Goal: Task Accomplishment & Management: Manage account settings

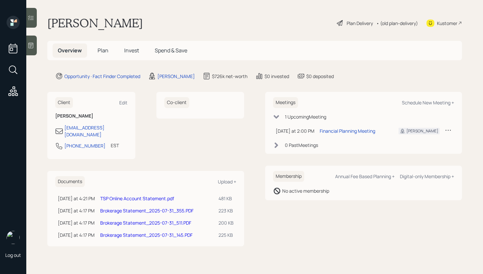
click at [359, 135] on td "Financial Planning Meeting" at bounding box center [354, 130] width 74 height 13
click at [359, 133] on div "Financial Planning Meeting" at bounding box center [348, 130] width 56 height 7
click at [35, 51] on div at bounding box center [31, 46] width 11 height 20
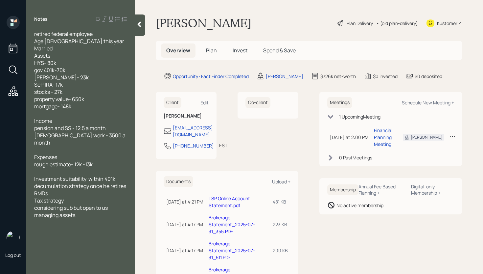
click at [212, 51] on span "Plan" at bounding box center [211, 50] width 11 height 7
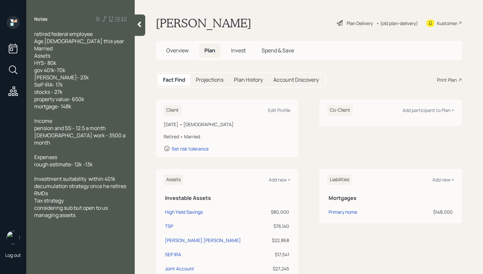
click at [181, 48] on span "Overview" at bounding box center [177, 50] width 22 height 7
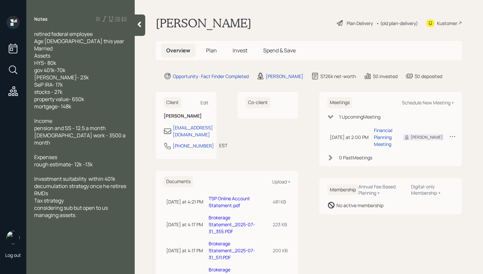
click at [210, 53] on span "Plan" at bounding box center [211, 50] width 11 height 7
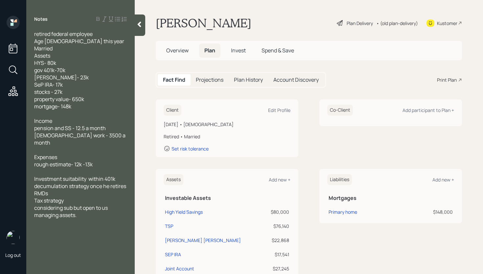
click at [177, 52] on span "Overview" at bounding box center [177, 50] width 22 height 7
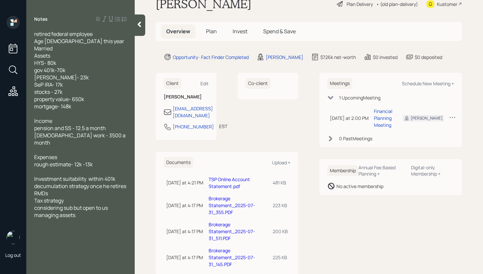
scroll to position [36, 0]
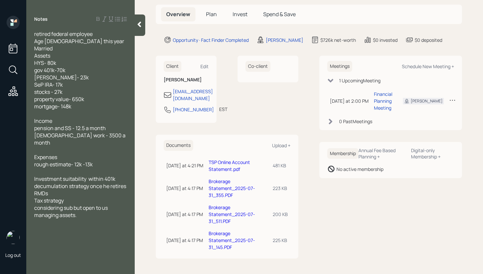
click at [261, 101] on div "Co-client" at bounding box center [268, 89] width 61 height 67
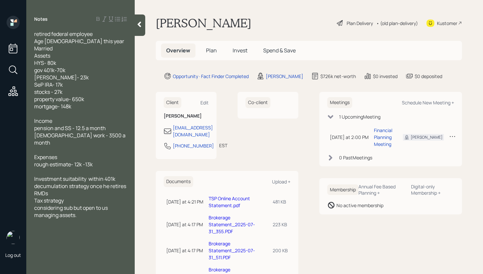
click at [206, 50] on span "Plan" at bounding box center [211, 50] width 11 height 7
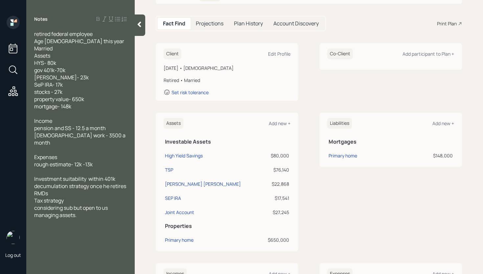
scroll to position [181, 0]
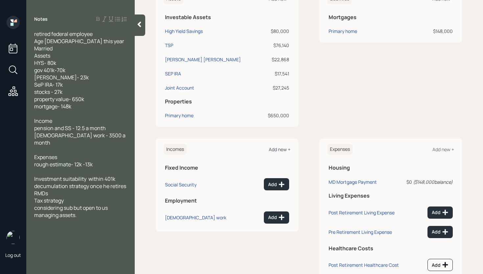
click at [280, 150] on div "Add new +" at bounding box center [280, 149] width 22 height 6
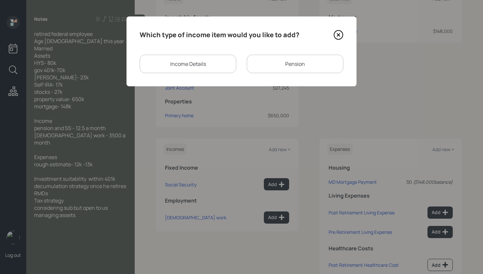
click at [181, 61] on div "Income Details" at bounding box center [188, 64] width 97 height 18
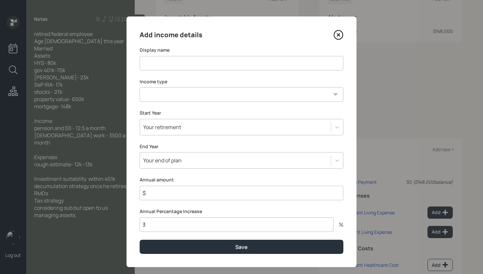
click at [192, 67] on input at bounding box center [242, 63] width 204 height 14
type input "Part Time Work"
click at [193, 95] on select "Full-time work Part-time work Self employment Other" at bounding box center [242, 94] width 204 height 14
select select "part_time"
click at [140, 87] on select "Full-time work Part-time work Self employment Other" at bounding box center [242, 94] width 204 height 14
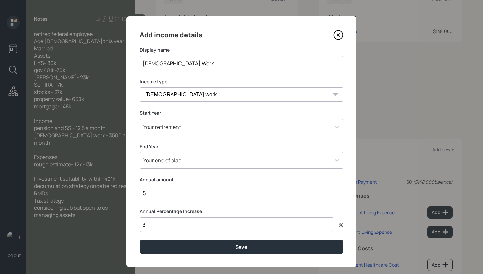
click at [188, 131] on div "Your retirement" at bounding box center [235, 126] width 191 height 11
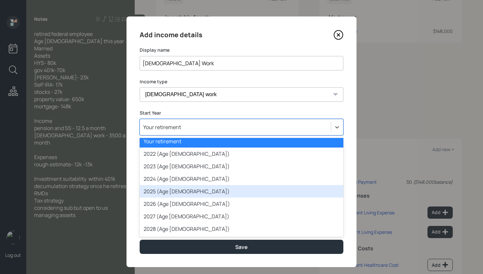
scroll to position [5, 0]
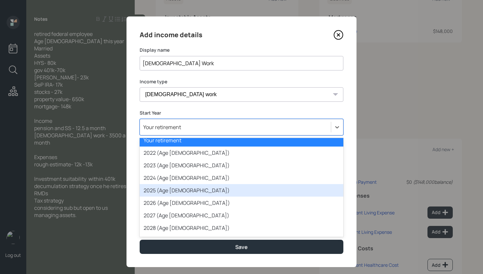
click at [186, 191] on div "2025 (Age 73)" at bounding box center [242, 190] width 204 height 12
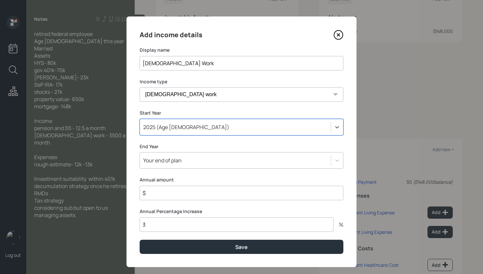
click at [185, 160] on div "Your end of plan" at bounding box center [235, 160] width 191 height 11
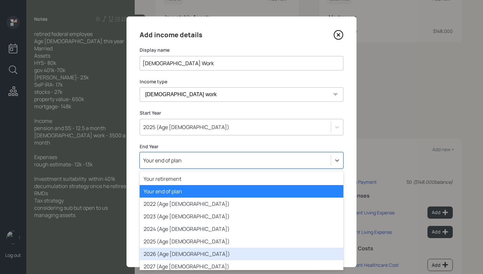
click at [173, 252] on div "2026 (Age 74)" at bounding box center [242, 253] width 204 height 12
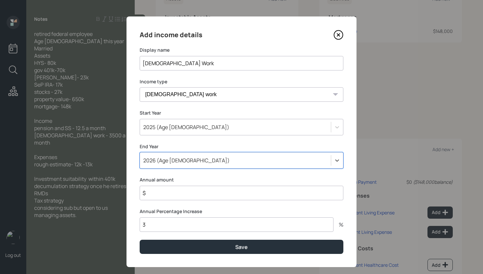
click at [178, 194] on input "$" at bounding box center [242, 192] width 204 height 14
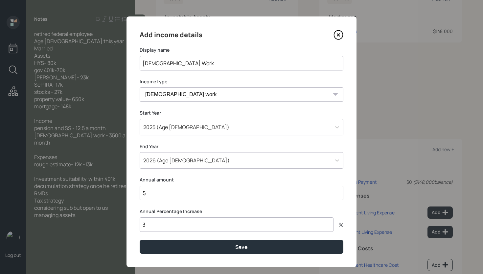
click at [178, 194] on input "$" at bounding box center [242, 192] width 204 height 14
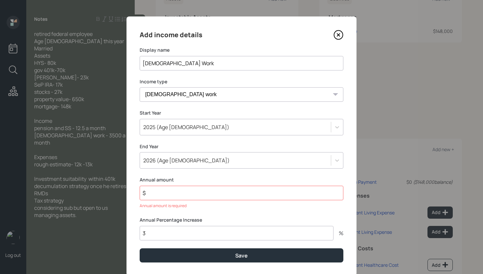
click at [198, 190] on input "$" at bounding box center [242, 192] width 204 height 14
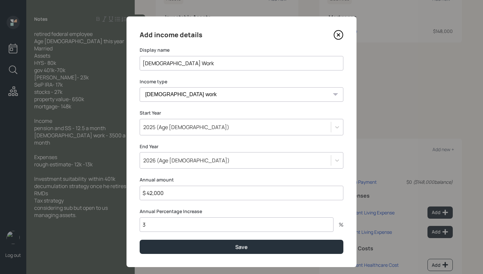
type input "$ 42,000"
click at [172, 227] on input "3" at bounding box center [237, 224] width 194 height 14
click at [172, 226] on input "3" at bounding box center [237, 224] width 194 height 14
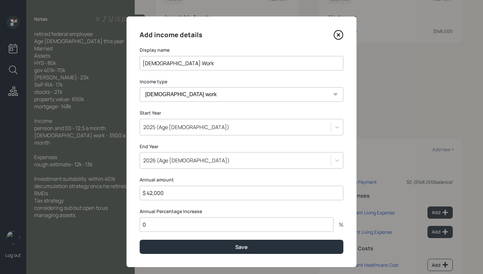
type input "0"
click at [140, 239] on button "Save" at bounding box center [242, 246] width 204 height 14
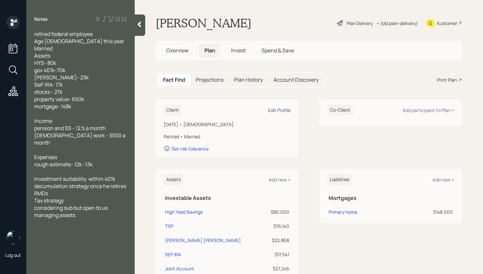
click at [283, 110] on div "Edit Profile" at bounding box center [279, 110] width 22 height 6
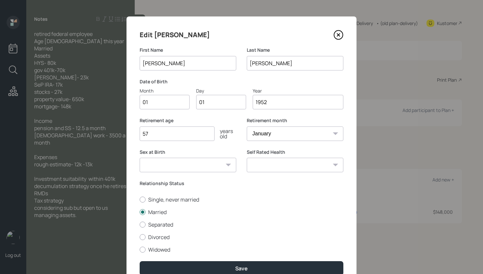
click at [164, 103] on input "01" at bounding box center [165, 102] width 50 height 14
click at [165, 103] on input "01" at bounding box center [165, 102] width 50 height 14
click at [164, 102] on input "01" at bounding box center [165, 102] width 50 height 14
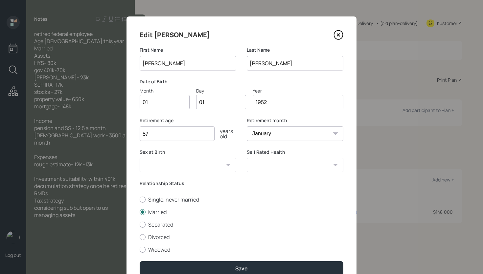
click at [164, 102] on input "01" at bounding box center [165, 102] width 50 height 14
type input "02"
type input "0"
type input "23"
click at [249, 130] on select "January February March April May June July August September October November De…" at bounding box center [295, 133] width 97 height 14
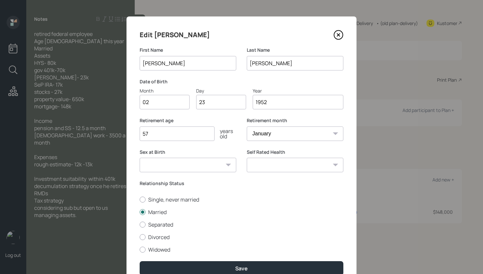
select select "2"
click at [247, 126] on select "January February March April May June July August September October November De…" at bounding box center [295, 133] width 97 height 14
click at [229, 122] on label "Retirement age" at bounding box center [188, 120] width 97 height 7
click at [187, 128] on input "57" at bounding box center [177, 133] width 75 height 14
click at [186, 129] on input "57" at bounding box center [177, 133] width 75 height 14
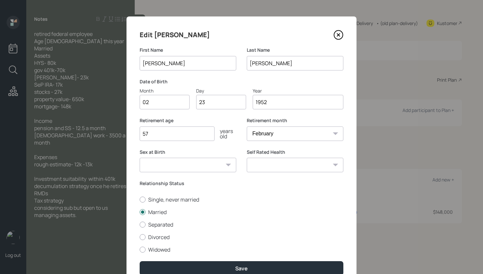
click at [187, 131] on input "57" at bounding box center [177, 133] width 75 height 14
click at [183, 135] on input "57" at bounding box center [177, 133] width 75 height 14
type input "5"
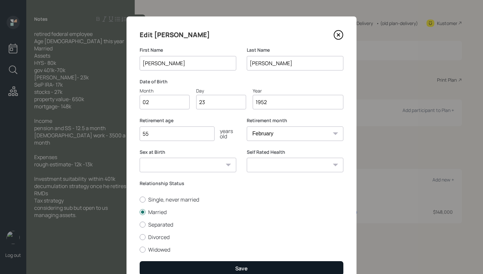
type input "55"
click at [264, 266] on button "Save" at bounding box center [242, 268] width 204 height 14
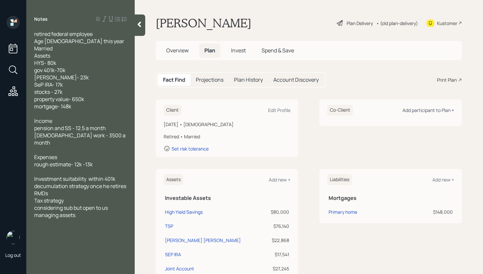
click at [433, 107] on div "Add participant to Plan +" at bounding box center [429, 110] width 52 height 6
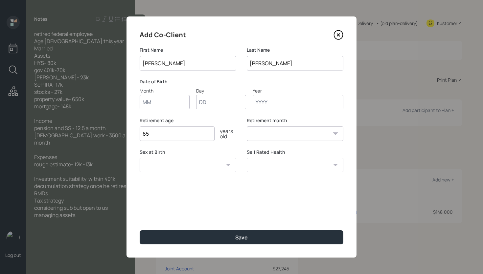
type input "[PERSON_NAME]"
click at [281, 84] on label "Date of Birth" at bounding box center [242, 81] width 204 height 7
click at [167, 102] on input "Month" at bounding box center [165, 102] width 50 height 14
type input "ja"
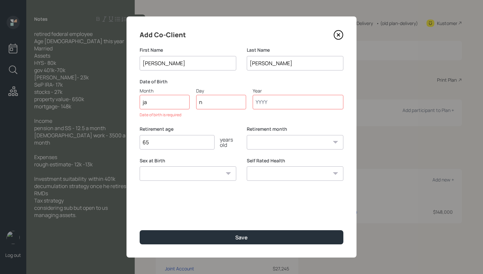
type input "0n"
click at [171, 99] on input "ja" at bounding box center [165, 102] width 50 height 14
type input "01"
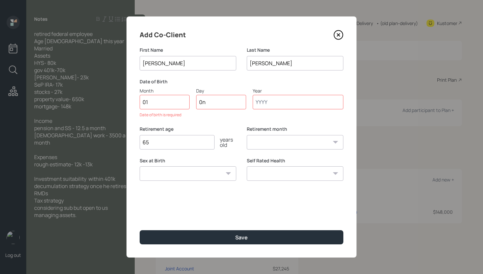
type input "0"
type input "04"
type input "1954"
select select "1"
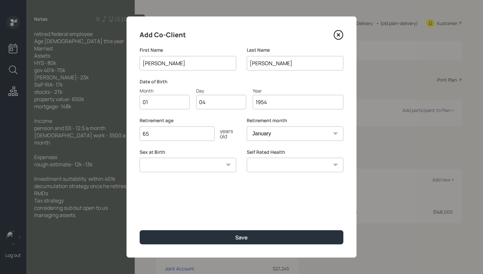
type input "1954"
click at [165, 132] on input "65" at bounding box center [177, 133] width 75 height 14
click at [166, 134] on input "65" at bounding box center [177, 133] width 75 height 14
click at [166, 133] on input "65" at bounding box center [177, 133] width 75 height 14
click at [161, 134] on input "65" at bounding box center [177, 133] width 75 height 14
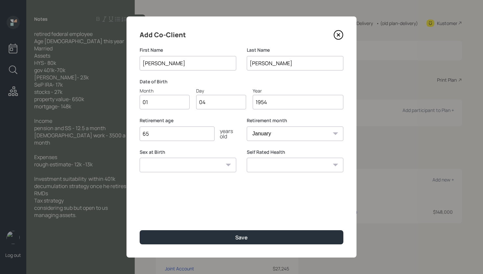
drag, startPoint x: 160, startPoint y: 133, endPoint x: 138, endPoint y: 128, distance: 22.2
click at [138, 128] on div "Add Co-Client First Name Linda Last Name Nachimson Date of Birth Month 01 Day 0…" at bounding box center [242, 136] width 230 height 241
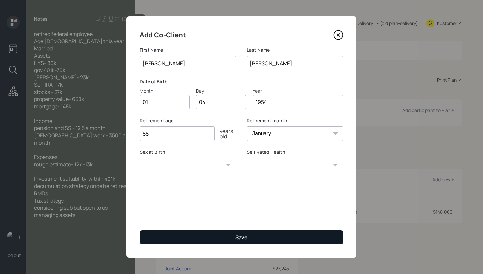
type input "55"
click at [265, 237] on button "Save" at bounding box center [242, 237] width 204 height 14
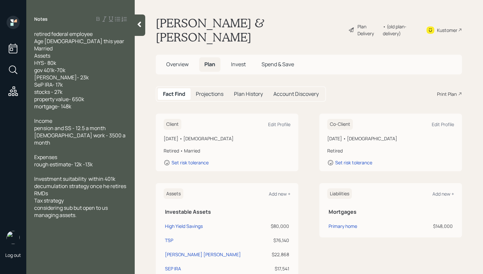
click at [358, 24] on div "Plan Delivery" at bounding box center [369, 30] width 22 height 14
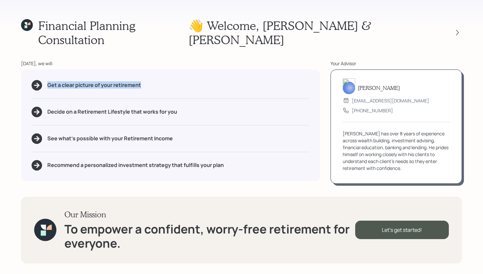
drag, startPoint x: 146, startPoint y: 79, endPoint x: 39, endPoint y: 84, distance: 107.0
click at [39, 84] on div "Get a clear picture of your retirement Decide on a Retirement Lifestyle that wo…" at bounding box center [170, 124] width 299 height 111
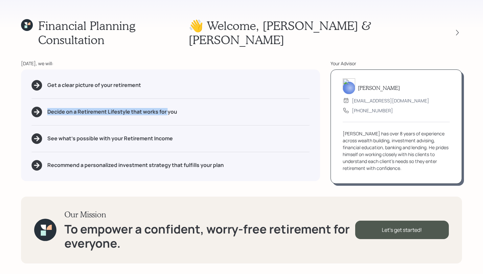
drag, startPoint x: 167, startPoint y: 104, endPoint x: 36, endPoint y: 109, distance: 131.3
click at [39, 110] on div "Get a clear picture of your retirement Decide on a Retirement Lifestyle that wo…" at bounding box center [170, 124] width 299 height 111
click at [169, 137] on div "Get a clear picture of your retirement Decide on a Retirement Lifestyle that wo…" at bounding box center [170, 124] width 299 height 111
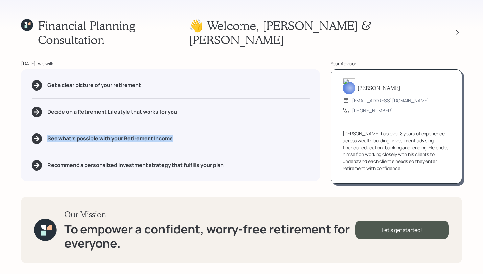
drag, startPoint x: 184, startPoint y: 133, endPoint x: 48, endPoint y: 125, distance: 136.7
click at [48, 125] on div "Get a clear picture of your retirement Decide on a Retirement Lifestyle that wo…" at bounding box center [170, 124] width 299 height 111
click at [192, 121] on div "Get a clear picture of your retirement Decide on a Retirement Lifestyle that wo…" at bounding box center [170, 124] width 299 height 111
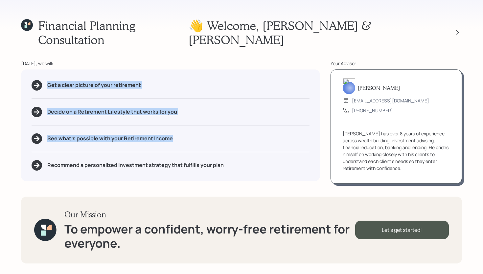
drag, startPoint x: 190, startPoint y: 133, endPoint x: 48, endPoint y: 74, distance: 154.0
click at [45, 75] on div "Get a clear picture of your retirement Decide on a Retirement Lifestyle that wo…" at bounding box center [170, 124] width 299 height 111
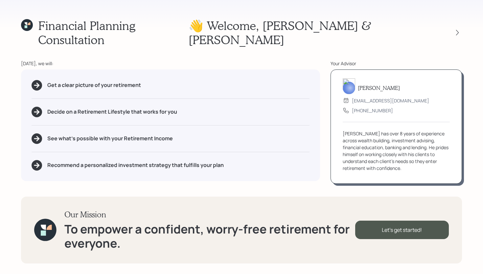
click at [263, 143] on div "Get a clear picture of your retirement Decide on a Retirement Lifestyle that wo…" at bounding box center [170, 124] width 299 height 111
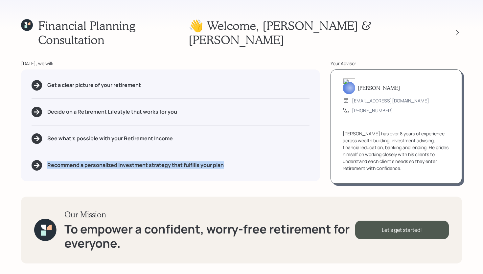
drag, startPoint x: 251, startPoint y: 158, endPoint x: 47, endPoint y: 161, distance: 203.9
click at [47, 161] on div "Recommend a personalized investment strategy that fulfills your plan" at bounding box center [171, 165] width 278 height 11
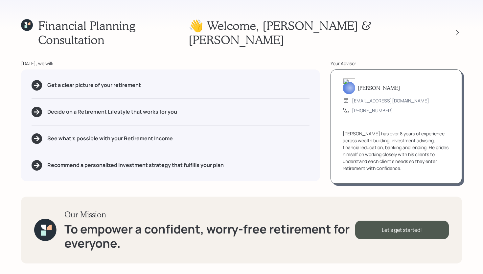
click at [223, 134] on div "See what's possible with your Retirement Income" at bounding box center [171, 138] width 278 height 11
drag, startPoint x: 374, startPoint y: 126, endPoint x: 383, endPoint y: 126, distance: 8.9
click at [383, 130] on div "James has over 8 years of experience across wealth building, investment advisin…" at bounding box center [396, 150] width 107 height 41
click at [395, 134] on div "James has over 8 years of experience across wealth building, investment advisin…" at bounding box center [396, 150] width 107 height 41
click at [418, 230] on div "Let's get started!" at bounding box center [403, 229] width 94 height 18
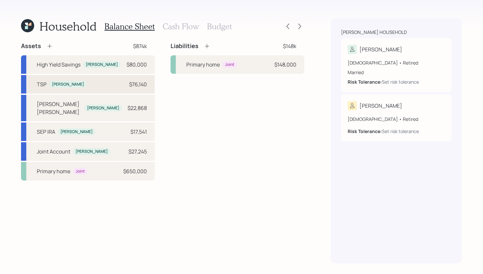
click at [145, 86] on div "$76,140" at bounding box center [138, 84] width 18 height 8
select select "ira"
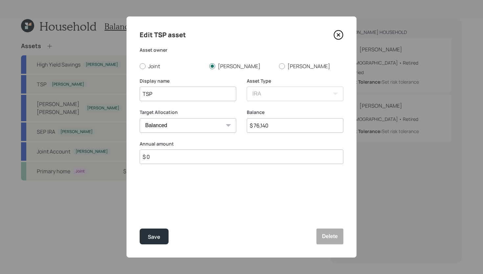
click at [188, 121] on select "Cash Conservative Balanced Aggressive" at bounding box center [188, 125] width 97 height 14
select select "conservative"
click at [140, 118] on select "Cash Conservative Balanced Aggressive" at bounding box center [188, 125] width 97 height 14
click at [157, 241] on button "Save" at bounding box center [154, 236] width 29 height 16
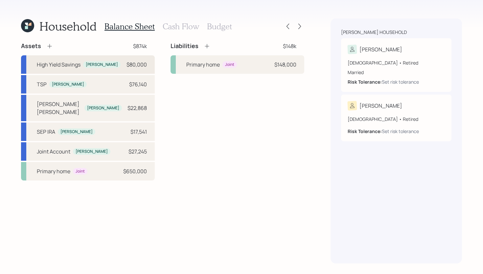
click at [138, 63] on div "$80,000" at bounding box center [137, 65] width 20 height 8
click at [138, 63] on div "Assets $874k High Yield Savings Stanley $80,000 TSP Stanley $76,140 Schwab Roth…" at bounding box center [162, 111] width 283 height 138
select select "taxable"
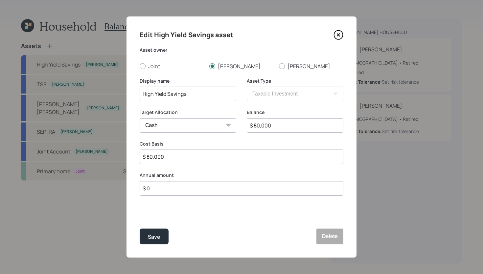
click at [272, 127] on input "$ 80,000" at bounding box center [295, 125] width 97 height 14
click at [273, 127] on input "$ 80,000" at bounding box center [295, 125] width 97 height 14
click at [155, 66] on label "Joint" at bounding box center [172, 65] width 64 height 7
click at [140, 66] on input "Joint" at bounding box center [139, 66] width 0 height 0
radio input "true"
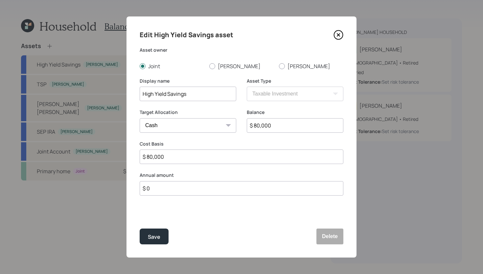
click at [301, 126] on input "$ 80,000" at bounding box center [295, 125] width 97 height 14
type input "$ 9"
type input "$ 90"
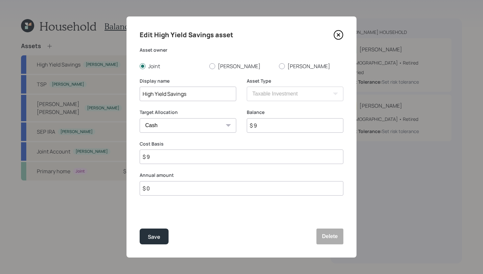
type input "$ 90"
type input "$ 900"
type input "$ 90"
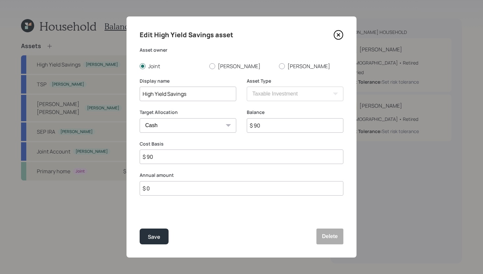
type input "$ 9"
type input "$"
type input "$ 6"
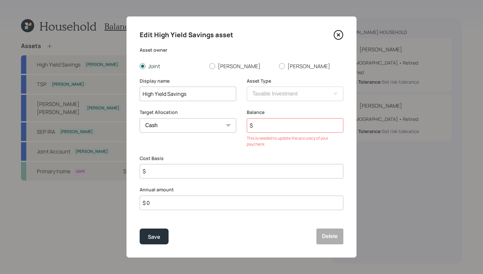
type input "$ 6"
type input "$ 60"
type input "$ 600"
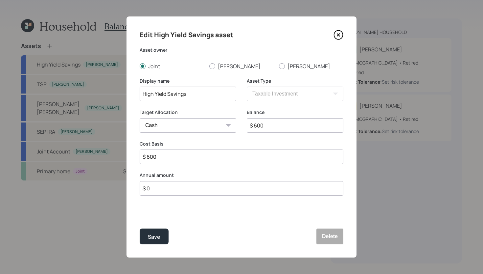
type input "$ 6,000"
type input "$ 60,000"
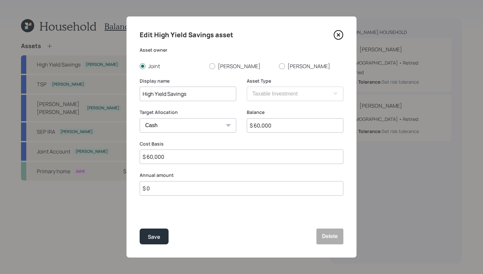
click at [140, 228] on button "Save" at bounding box center [154, 236] width 29 height 16
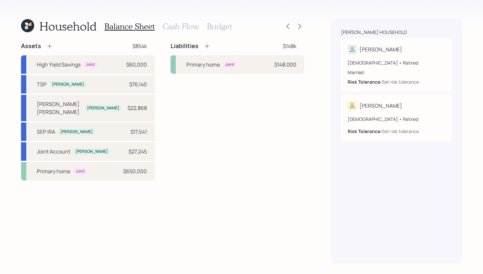
click at [51, 48] on icon at bounding box center [49, 46] width 7 height 7
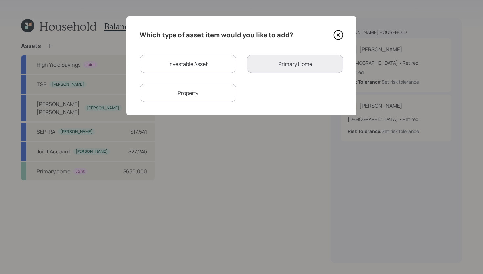
click at [178, 69] on div "Investable Asset" at bounding box center [188, 64] width 97 height 18
select select "taxable"
select select "balanced"
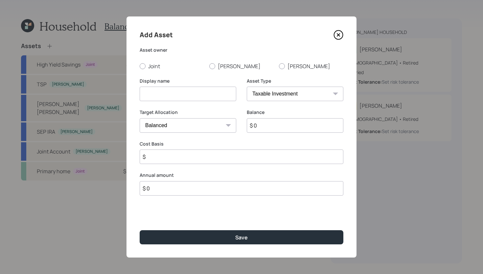
click at [181, 65] on label "Joint" at bounding box center [172, 65] width 64 height 7
click at [140, 66] on input "Joint" at bounding box center [139, 66] width 0 height 0
radio input "true"
click at [178, 94] on input at bounding box center [188, 93] width 97 height 14
type input "6 Month CD"
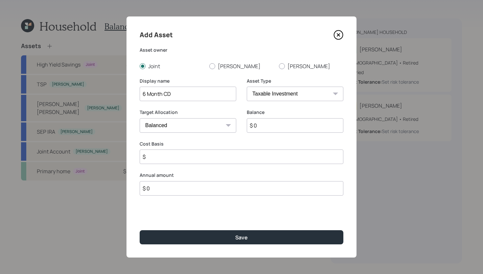
click at [168, 123] on select "Cash Conservative Balanced Aggressive" at bounding box center [188, 125] width 97 height 14
select select "uninvested"
click at [140, 118] on select "Cash Conservative Balanced Aggressive" at bounding box center [188, 125] width 97 height 14
click at [289, 128] on input "$ 0" at bounding box center [295, 125] width 97 height 14
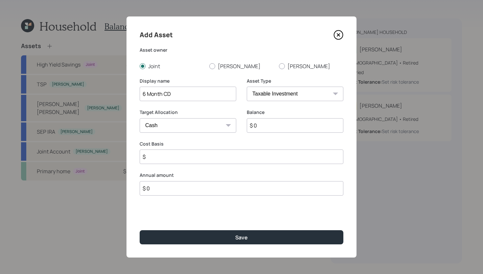
type input "$ 1"
type input "$ 10"
type input "$ 100"
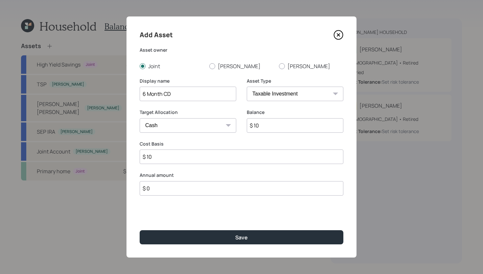
type input "$ 100"
type input "$ 1,000"
type input "$ 10,000"
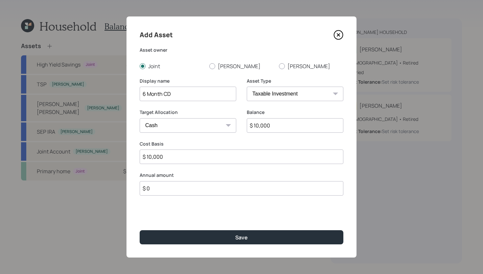
type input "$ 10,000"
click at [140, 230] on button "Save" at bounding box center [242, 237] width 204 height 14
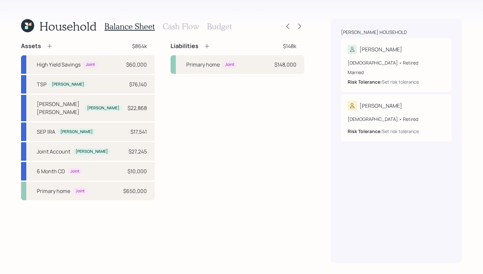
click at [49, 44] on icon at bounding box center [49, 46] width 7 height 7
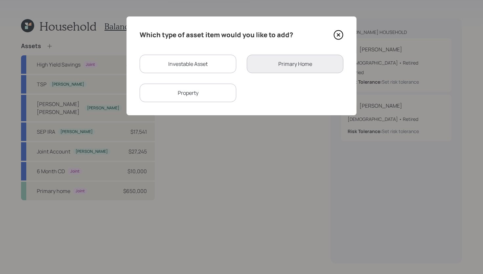
click at [186, 61] on div "Investable Asset" at bounding box center [188, 64] width 97 height 18
select select "taxable"
select select "balanced"
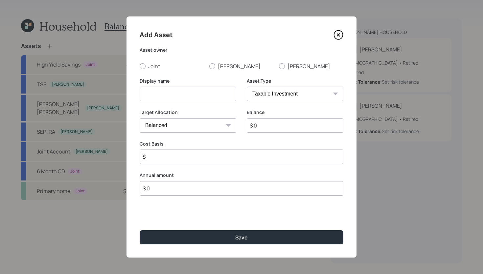
click at [176, 60] on div "Asset owner Joint Stanley Linda" at bounding box center [242, 58] width 204 height 23
drag, startPoint x: 159, startPoint y: 64, endPoint x: 160, endPoint y: 72, distance: 8.8
click at [159, 64] on label "Joint" at bounding box center [172, 65] width 64 height 7
click at [140, 66] on input "Joint" at bounding box center [139, 66] width 0 height 0
radio input "true"
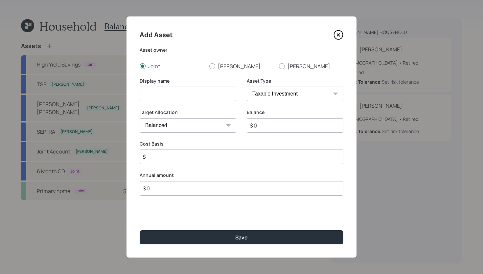
click at [170, 87] on input at bounding box center [188, 93] width 97 height 14
type input "1 Year CD"
click at [263, 94] on select "SEP IRA IRA Roth IRA 401(k) Roth 401(k) 403(b) Roth 403(b) 457(b) Roth 457(b) H…" at bounding box center [295, 93] width 97 height 14
click at [192, 123] on select "Cash Conservative Balanced Aggressive" at bounding box center [188, 125] width 97 height 14
select select "uninvested"
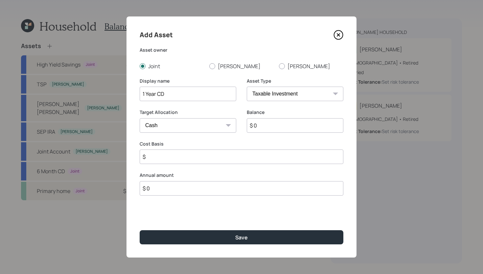
click at [140, 118] on select "Cash Conservative Balanced Aggressive" at bounding box center [188, 125] width 97 height 14
click at [297, 129] on input "$ 0" at bounding box center [295, 125] width 97 height 14
type input "$ 1"
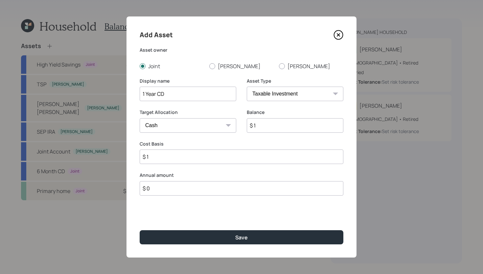
type input "$ 10"
type input "$ 100"
type input "$ 1,000"
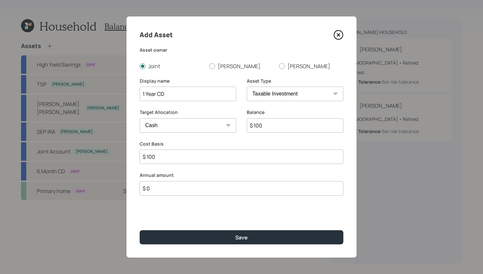
type input "$ 1,000"
type input "$ 10,000"
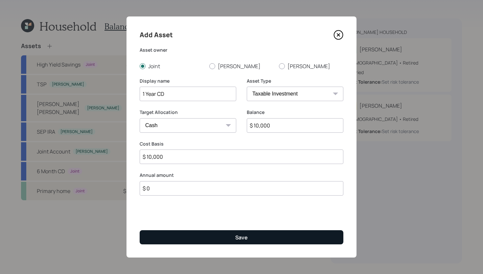
type input "$ 10,000"
click at [260, 236] on button "Save" at bounding box center [242, 237] width 204 height 14
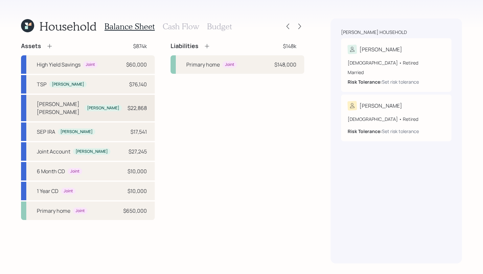
click at [102, 98] on div "Schwab Roth Stanley $22,868" at bounding box center [88, 108] width 134 height 26
select select "roth_ira"
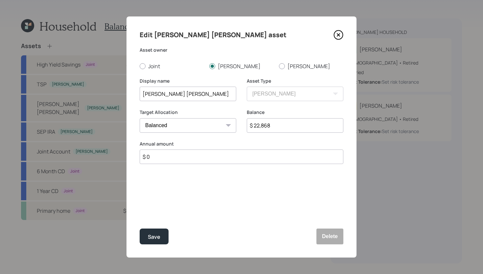
click at [185, 133] on div "Target Allocation Cash Conservative Balanced Aggressive" at bounding box center [188, 125] width 97 height 32
click at [182, 125] on select "Cash Conservative Balanced Aggressive" at bounding box center [188, 125] width 97 height 14
click at [140, 118] on select "Cash Conservative Balanced Aggressive" at bounding box center [188, 125] width 97 height 14
click at [177, 128] on select "Cash Conservative Balanced Aggressive" at bounding box center [188, 125] width 97 height 14
select select "uninvested"
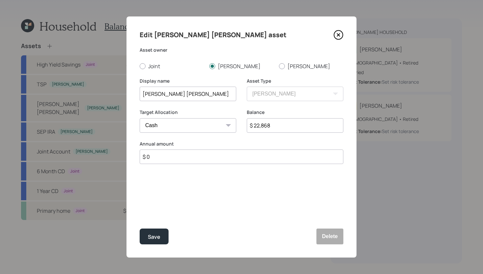
click at [140, 118] on select "Cash Conservative Balanced Aggressive" at bounding box center [188, 125] width 97 height 14
click at [157, 233] on div "Save" at bounding box center [154, 236] width 12 height 9
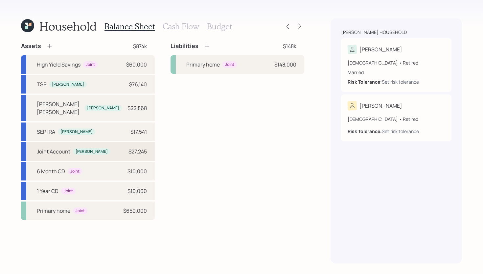
click at [106, 145] on div "Joint Account Stanley $27,245" at bounding box center [88, 151] width 134 height 18
select select "taxable"
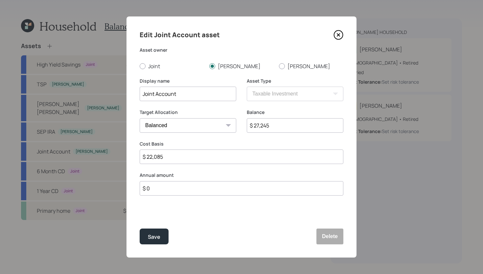
click at [183, 129] on select "Cash Conservative Balanced Aggressive" at bounding box center [188, 125] width 97 height 14
select select "conservative"
click at [140, 118] on select "Cash Conservative Balanced Aggressive" at bounding box center [188, 125] width 97 height 14
click at [156, 237] on div "Save" at bounding box center [154, 236] width 12 height 9
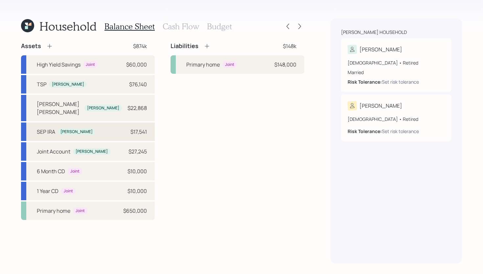
click at [92, 122] on div "SEP IRA Stanley $17,541" at bounding box center [88, 131] width 134 height 18
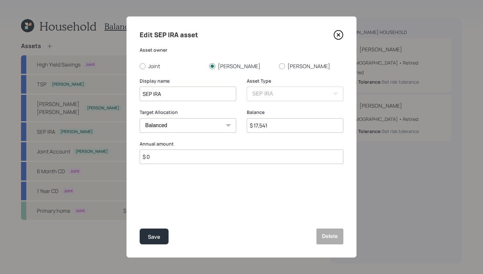
click at [192, 123] on select "Cash Conservative Balanced Aggressive" at bounding box center [188, 125] width 97 height 14
select select "conservative"
click at [140, 118] on select "Cash Conservative Balanced Aggressive" at bounding box center [188, 125] width 97 height 14
click at [155, 235] on div "Save" at bounding box center [154, 236] width 12 height 9
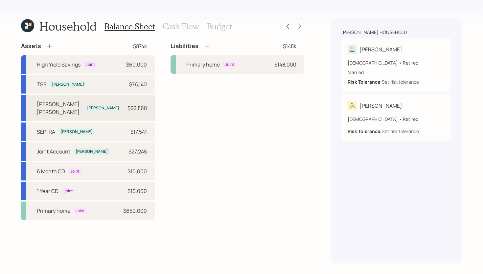
click at [68, 99] on div "Schwab Roth Stanley $22,868" at bounding box center [88, 108] width 134 height 26
select select "roth_ira"
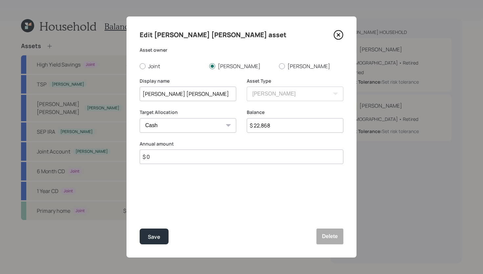
click at [179, 124] on select "Cash Conservative Balanced Aggressive" at bounding box center [188, 125] width 97 height 14
select select "conservative"
click at [140, 118] on select "Cash Conservative Balanced Aggressive" at bounding box center [188, 125] width 97 height 14
click at [155, 232] on button "Save" at bounding box center [154, 236] width 29 height 16
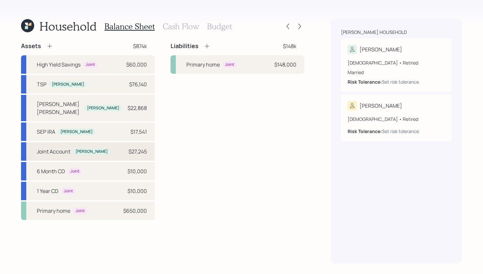
click at [98, 146] on div "Joint Account Stanley $27,245" at bounding box center [88, 151] width 134 height 18
select select "taxable"
select select "conservative"
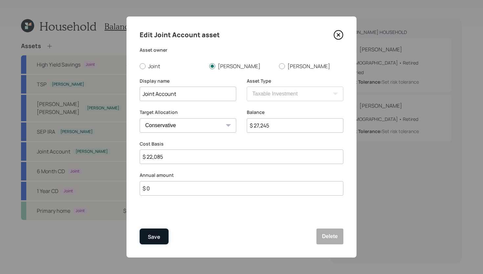
click at [160, 235] on div "Save" at bounding box center [154, 236] width 12 height 9
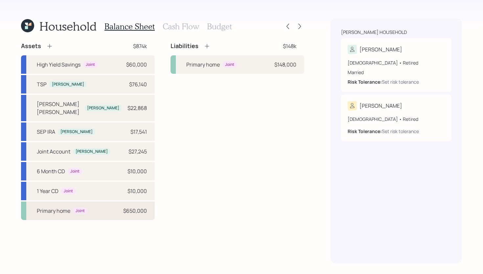
click at [100, 209] on div "Primary home Joint $650,000" at bounding box center [88, 210] width 134 height 18
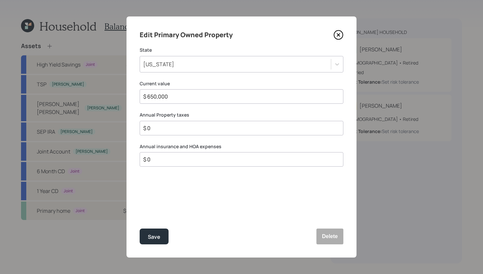
click at [205, 63] on div "Maryland" at bounding box center [235, 64] width 191 height 11
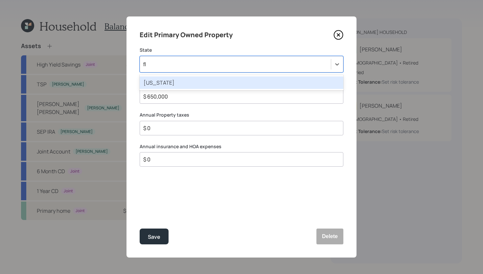
type input "flo"
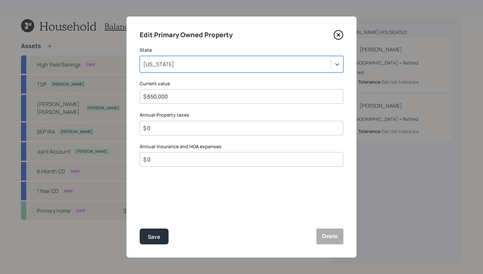
click at [224, 80] on div "Edit Primary Owned Property State option Florida, selected. Select is focused ,…" at bounding box center [242, 136] width 230 height 241
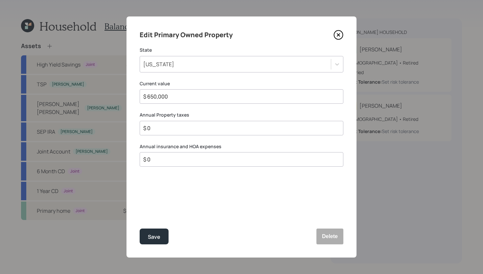
click at [208, 127] on input "$ 0" at bounding box center [239, 128] width 193 height 8
click at [206, 126] on input "$ 0" at bounding box center [239, 128] width 193 height 8
click at [183, 133] on div "$ 0" at bounding box center [242, 128] width 204 height 14
click at [181, 128] on input "$ 0" at bounding box center [239, 128] width 193 height 8
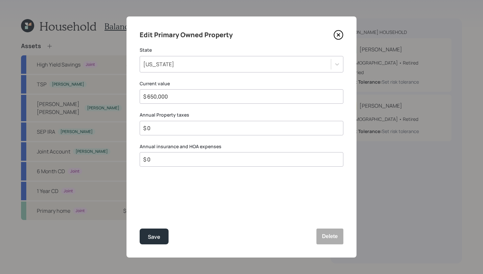
drag, startPoint x: 184, startPoint y: 151, endPoint x: 183, endPoint y: 156, distance: 5.3
click at [184, 151] on div "Annual insurance and HOA expenses $ 0" at bounding box center [242, 155] width 204 height 24
click at [183, 157] on input "$ 0" at bounding box center [239, 159] width 193 height 8
type input "$ 3,800"
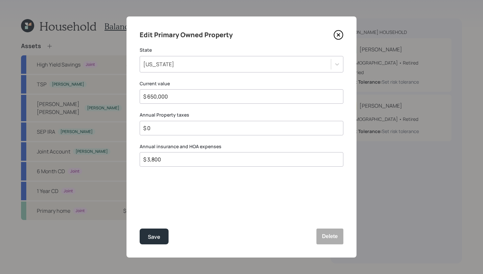
click at [192, 129] on input "$ 0" at bounding box center [239, 128] width 193 height 8
type input "$ 6,000"
click at [228, 160] on input "$ 3,800" at bounding box center [239, 159] width 193 height 8
click at [186, 159] on input "$ 3,800" at bounding box center [239, 159] width 193 height 8
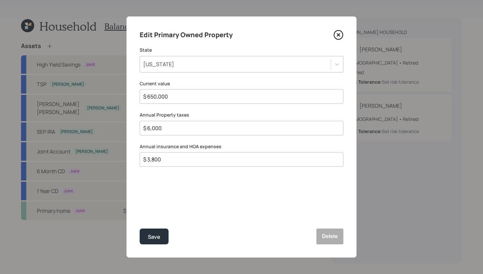
click at [186, 159] on input "$ 3,800" at bounding box center [239, 159] width 193 height 8
click at [191, 165] on div "$ 3,800" at bounding box center [242, 159] width 204 height 14
click at [192, 160] on input "$ 3,800" at bounding box center [239, 159] width 193 height 8
type input "$ 10,600"
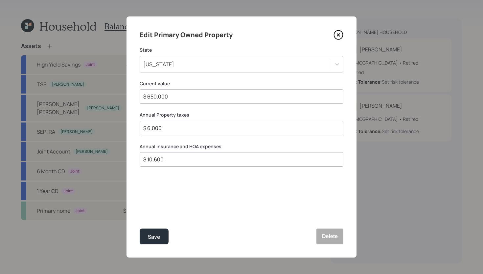
click at [140, 228] on button "Save" at bounding box center [154, 236] width 29 height 16
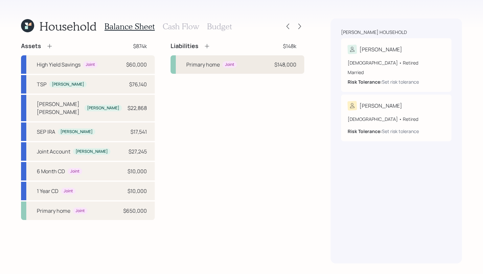
click at [256, 71] on div "Primary home Joint $148,000" at bounding box center [238, 64] width 134 height 18
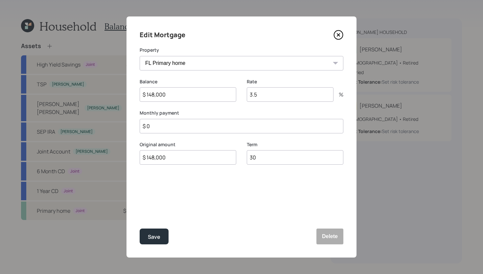
click at [268, 94] on input "3.5" at bounding box center [290, 94] width 87 height 14
click at [268, 95] on input "3.5" at bounding box center [290, 94] width 87 height 14
click at [212, 113] on label "Monthly payment" at bounding box center [242, 113] width 204 height 7
click at [208, 129] on input "$ 0" at bounding box center [242, 126] width 204 height 14
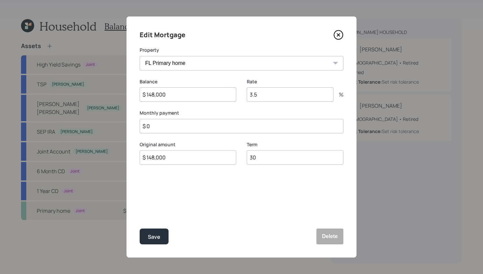
click at [205, 129] on input "$ 0" at bounding box center [242, 126] width 204 height 14
type input "$ 826"
click at [195, 114] on label "Monthly payment" at bounding box center [242, 113] width 204 height 7
drag, startPoint x: 169, startPoint y: 126, endPoint x: 146, endPoint y: 125, distance: 22.7
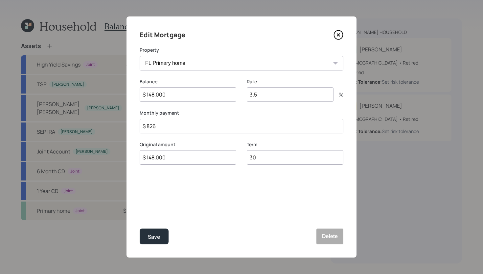
click at [146, 125] on input "$ 826" at bounding box center [242, 126] width 204 height 14
click at [186, 134] on div "Edit Mortgage Property FL Primary home Balance $ 148,000 Rate 3.5 % Monthly pay…" at bounding box center [242, 136] width 230 height 241
drag, startPoint x: 261, startPoint y: 156, endPoint x: 237, endPoint y: 156, distance: 24.7
click at [238, 156] on div "Original amount $ 148,000 Term 30" at bounding box center [242, 157] width 204 height 32
drag, startPoint x: 185, startPoint y: 158, endPoint x: 119, endPoint y: 151, distance: 66.5
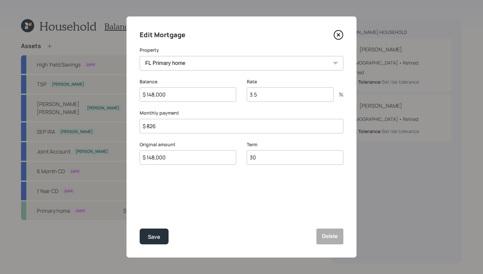
click at [119, 151] on div "Edit Mortgage Property FL Primary home Balance $ 148,000 Rate 3.5 % Monthly pay…" at bounding box center [241, 137] width 483 height 274
click at [152, 174] on div "Edit Mortgage Property FL Primary home Balance $ 148,000 Rate 3.5 % Monthly pay…" at bounding box center [242, 136] width 230 height 241
click at [157, 234] on div "Save" at bounding box center [154, 236] width 12 height 9
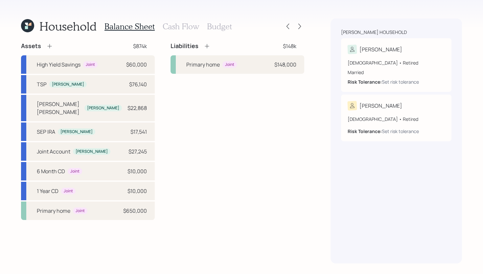
click at [181, 29] on h3 "Cash Flow" at bounding box center [181, 27] width 37 height 10
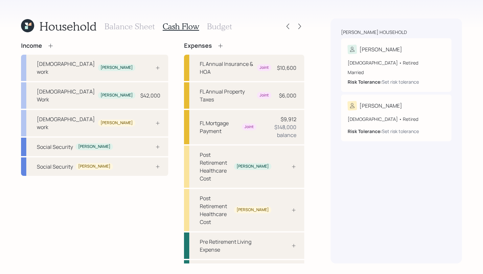
click at [52, 48] on icon at bounding box center [50, 45] width 7 height 7
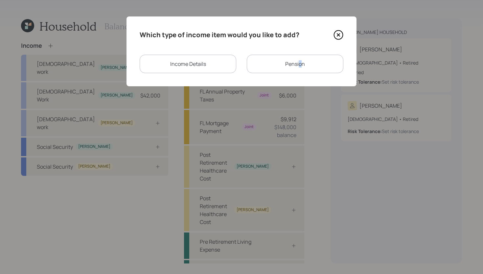
click at [301, 61] on div "Pension" at bounding box center [295, 64] width 97 height 18
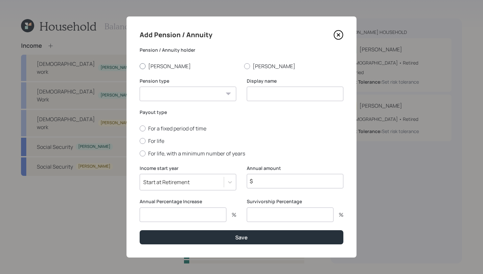
click at [163, 67] on label "[PERSON_NAME]" at bounding box center [189, 65] width 99 height 7
click at [140, 66] on input "[PERSON_NAME]" at bounding box center [139, 66] width 0 height 0
radio input "true"
click at [199, 95] on select "Pension Annuity" at bounding box center [188, 93] width 97 height 14
select select "pension"
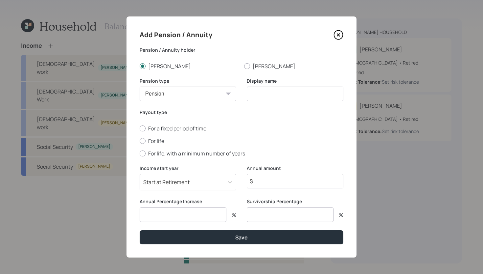
click at [140, 86] on select "Pension Annuity" at bounding box center [188, 93] width 97 height 14
click at [286, 92] on input at bounding box center [295, 93] width 97 height 14
type input "Stanley's Pension"
click at [156, 141] on label "For life" at bounding box center [242, 140] width 204 height 7
click at [140, 141] on input "For life" at bounding box center [139, 140] width 0 height 0
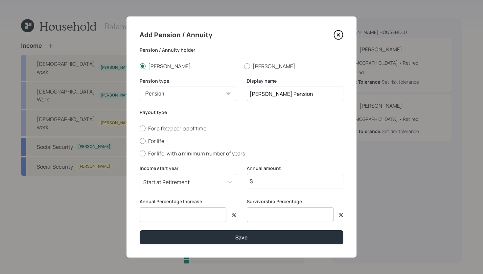
radio input "true"
click at [284, 180] on input "$" at bounding box center [295, 181] width 97 height 14
type input "$ 120,000"
type input "3"
type input "0"
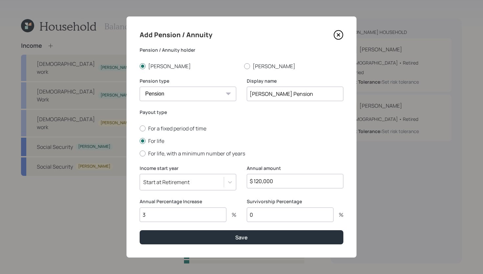
click at [140, 230] on button "Save" at bounding box center [242, 237] width 204 height 14
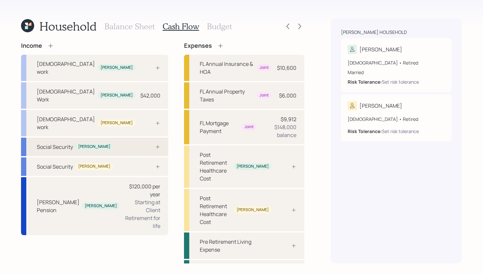
click at [132, 137] on div "Social Security Stanley" at bounding box center [94, 146] width 147 height 18
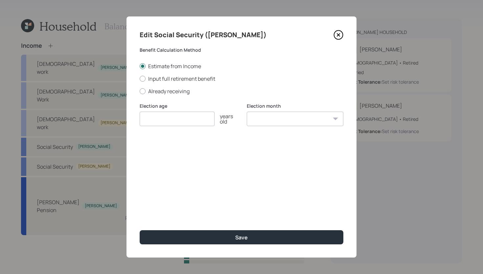
click at [339, 35] on icon at bounding box center [339, 35] width 10 height 10
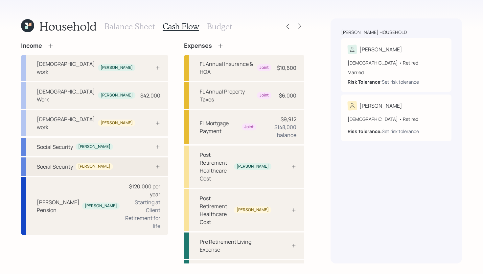
click at [110, 157] on div "Social Security Linda" at bounding box center [94, 166] width 147 height 18
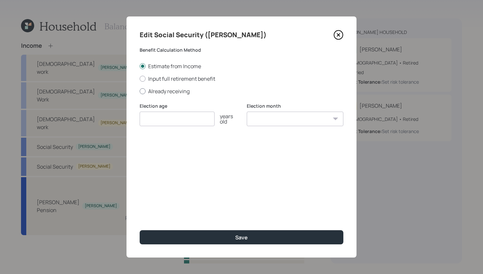
click at [164, 91] on label "Already receiving" at bounding box center [242, 90] width 204 height 7
click at [140, 91] on input "Already receiving" at bounding box center [139, 91] width 0 height 0
radio input "true"
click at [193, 147] on input "$" at bounding box center [242, 150] width 204 height 14
type input "$ 700"
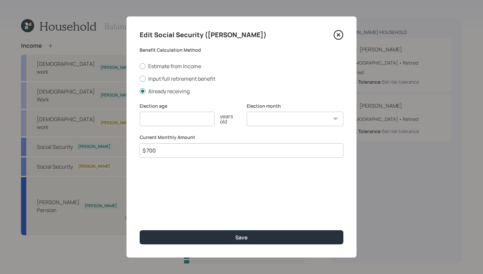
click at [180, 117] on input "number" at bounding box center [177, 118] width 75 height 14
type input "62"
click at [281, 123] on select "January February March April May June July August September October November De…" at bounding box center [295, 118] width 97 height 14
select select "1"
click at [247, 111] on select "January February March April May June July August September October November De…" at bounding box center [295, 118] width 97 height 14
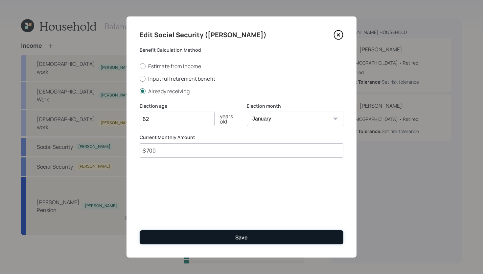
click at [252, 237] on button "Save" at bounding box center [242, 237] width 204 height 14
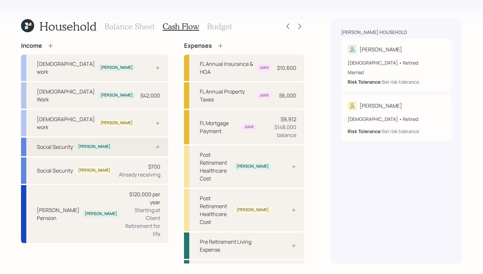
click at [146, 137] on div "Social Security Stanley" at bounding box center [94, 146] width 147 height 18
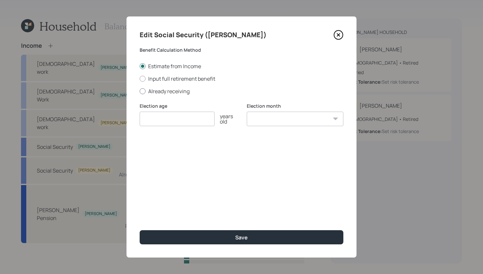
click at [168, 93] on label "Already receiving" at bounding box center [242, 90] width 204 height 7
click at [140, 91] on input "Already receiving" at bounding box center [139, 91] width 0 height 0
radio input "true"
click at [177, 153] on input "$" at bounding box center [242, 150] width 204 height 14
type input "$ 2,100"
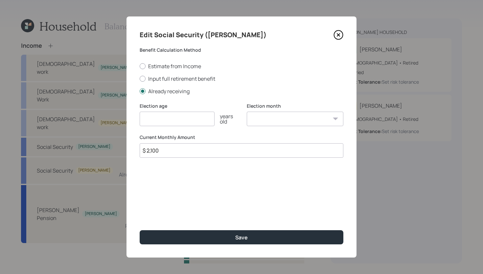
click at [160, 123] on input "number" at bounding box center [177, 118] width 75 height 14
type input "67"
click at [284, 119] on select "January February March April May June July August September October November De…" at bounding box center [295, 118] width 97 height 14
select select "2"
click at [247, 111] on select "January February March April May June July August September October November De…" at bounding box center [295, 118] width 97 height 14
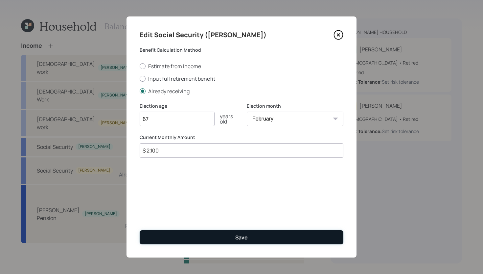
click at [241, 231] on button "Save" at bounding box center [242, 237] width 204 height 14
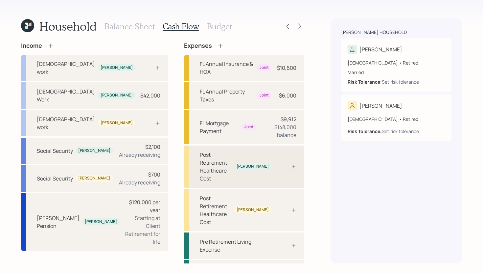
click at [290, 147] on div "Post Retirement Healthcare Cost Stanley" at bounding box center [244, 166] width 120 height 42
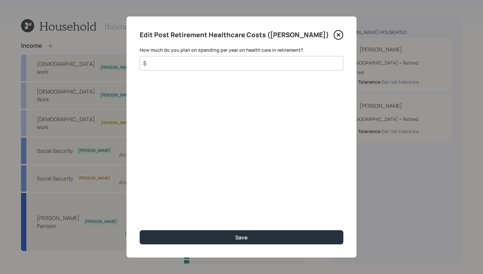
click at [216, 63] on input "$" at bounding box center [239, 63] width 193 height 8
type input "$ 2,220"
click at [140, 230] on button "Save" at bounding box center [242, 237] width 204 height 14
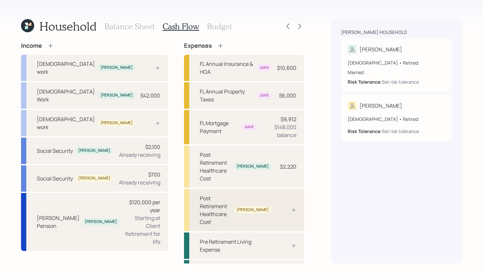
click at [284, 189] on div "Post Retirement Healthcare Cost Linda" at bounding box center [244, 210] width 120 height 42
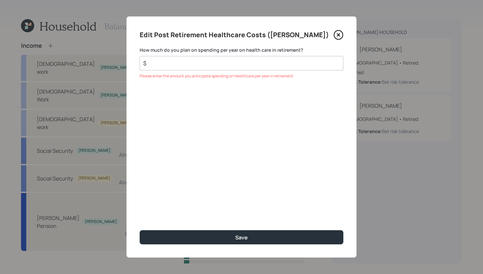
click at [208, 70] on div "Edit Post Retirement Healthcare Costs (Linda) How much do you plan on spending …" at bounding box center [242, 136] width 230 height 241
click at [208, 65] on input "$" at bounding box center [239, 63] width 193 height 8
type input "$ 2,220"
click at [140, 230] on button "Save" at bounding box center [242, 237] width 204 height 14
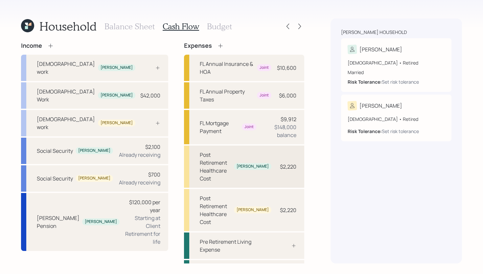
click at [279, 162] on div "$2,220" at bounding box center [287, 166] width 20 height 8
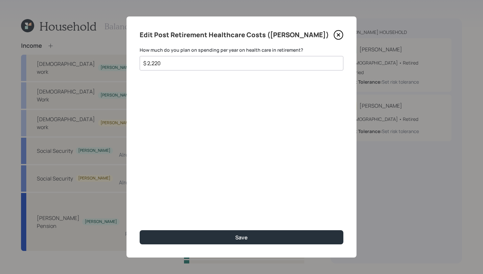
click at [242, 61] on input "$ 2,220" at bounding box center [239, 63] width 193 height 8
type input "$ 9,420"
click at [140, 230] on button "Save" at bounding box center [242, 237] width 204 height 14
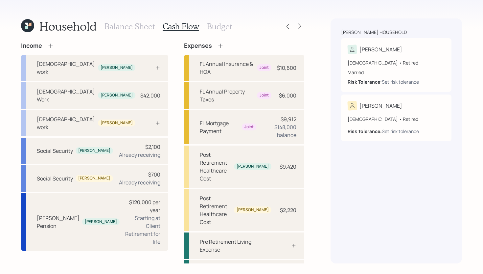
click at [25, 22] on icon at bounding box center [27, 25] width 13 height 13
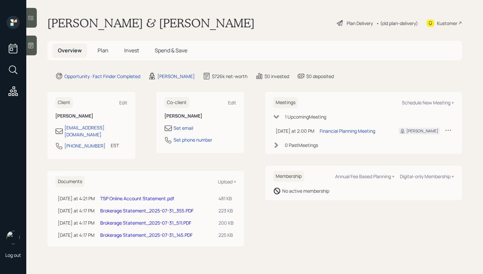
click at [31, 43] on icon at bounding box center [31, 45] width 7 height 7
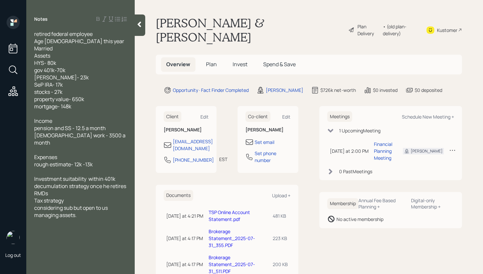
click at [358, 23] on div "Plan Delivery" at bounding box center [369, 30] width 22 height 14
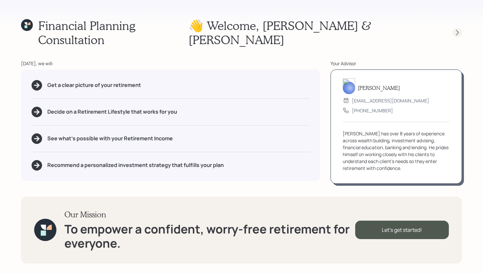
click at [460, 29] on icon at bounding box center [457, 32] width 7 height 7
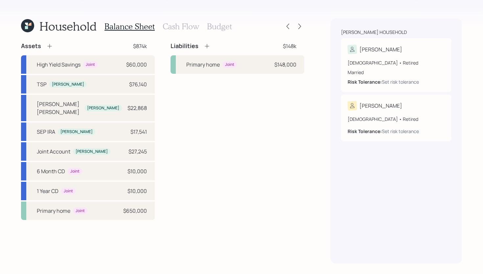
click at [171, 23] on h3 "Cash Flow" at bounding box center [181, 27] width 37 height 10
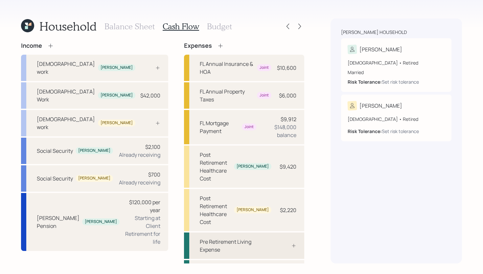
click at [281, 243] on div at bounding box center [287, 245] width 20 height 5
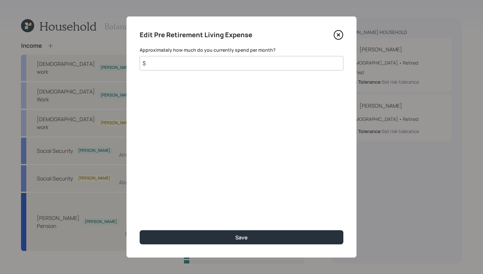
click at [270, 68] on input "$" at bounding box center [242, 63] width 204 height 14
click at [340, 32] on icon at bounding box center [339, 35] width 10 height 10
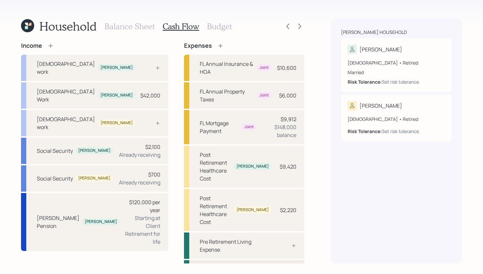
click at [265, 260] on div "Post Retirement Living Expense" at bounding box center [244, 273] width 120 height 26
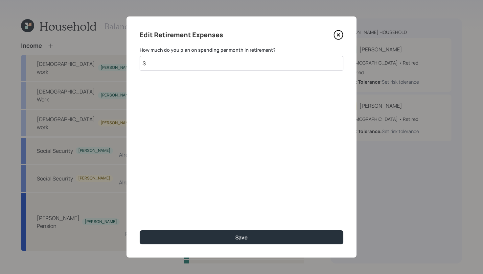
click at [204, 60] on input "$" at bounding box center [242, 63] width 204 height 14
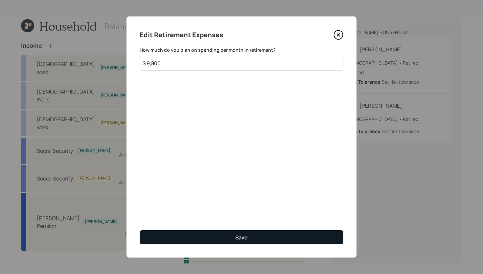
type input "$ 9,800"
click at [275, 238] on button "Save" at bounding box center [242, 237] width 204 height 14
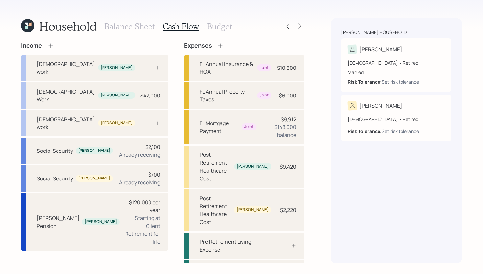
click at [231, 25] on div "Household Balance Sheet Cash Flow Budget" at bounding box center [162, 26] width 283 height 16
click at [228, 26] on h3 "Budget" at bounding box center [219, 27] width 25 height 10
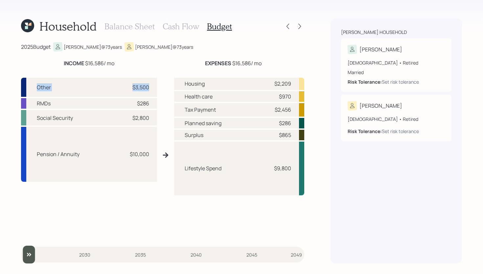
drag, startPoint x: 37, startPoint y: 88, endPoint x: 112, endPoint y: 92, distance: 75.8
click at [112, 92] on div "Other $3,500" at bounding box center [89, 87] width 136 height 19
click at [107, 88] on div "Other $3,500" at bounding box center [89, 87] width 136 height 19
drag, startPoint x: 137, startPoint y: 103, endPoint x: 151, endPoint y: 106, distance: 14.1
click at [151, 106] on div "RMDs $286" at bounding box center [89, 103] width 136 height 11
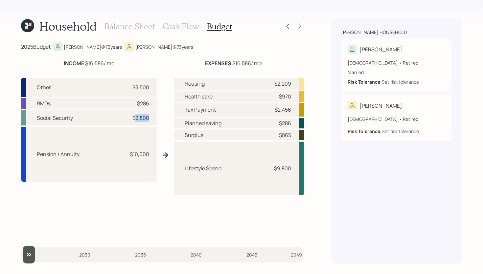
drag, startPoint x: 135, startPoint y: 117, endPoint x: 149, endPoint y: 117, distance: 14.1
click at [149, 117] on div "Social Security $2,800" at bounding box center [89, 117] width 136 height 15
drag, startPoint x: 148, startPoint y: 126, endPoint x: 141, endPoint y: 144, distance: 19.9
click at [148, 126] on div "Other $3,500 RMDs $286 Social Security $2,800 Pension / Annuity $10,000" at bounding box center [89, 158] width 136 height 160
drag, startPoint x: 133, startPoint y: 153, endPoint x: 151, endPoint y: 153, distance: 17.8
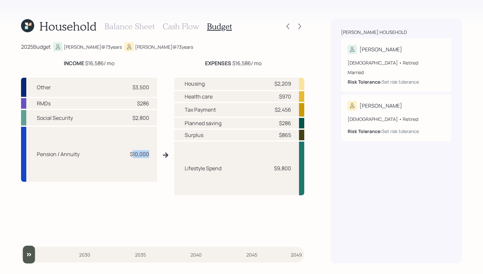
click at [151, 154] on div "Pension / Annuity $10,000" at bounding box center [89, 154] width 136 height 55
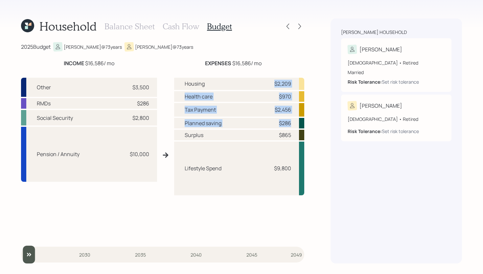
drag, startPoint x: 273, startPoint y: 81, endPoint x: 291, endPoint y: 124, distance: 46.5
click at [291, 124] on div "Housing $2,209 Health care $970 Tax Payment $2,456 Planned saving $286 Surplus …" at bounding box center [239, 158] width 130 height 160
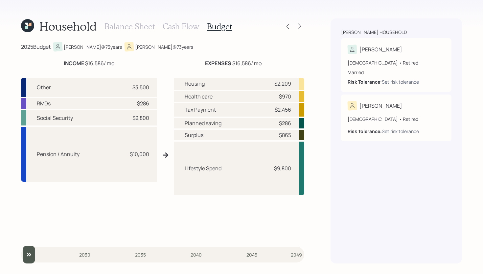
click at [281, 158] on div "Lifestyle Spend $9,800" at bounding box center [239, 168] width 130 height 54
drag, startPoint x: 276, startPoint y: 169, endPoint x: 293, endPoint y: 169, distance: 17.1
click at [293, 169] on div "Lifestyle Spend $9,800" at bounding box center [239, 168] width 130 height 54
click at [293, 165] on div "Lifestyle Spend $9,800" at bounding box center [239, 168] width 130 height 54
drag, startPoint x: 294, startPoint y: 136, endPoint x: 275, endPoint y: 134, distance: 18.5
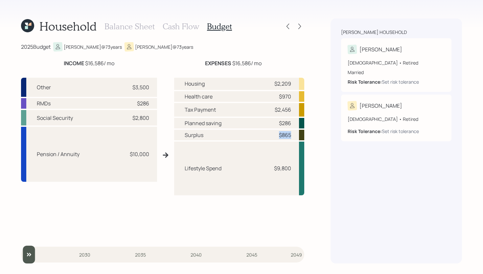
click at [276, 135] on div "Surplus $865" at bounding box center [239, 135] width 130 height 11
drag, startPoint x: 278, startPoint y: 170, endPoint x: 293, endPoint y: 172, distance: 15.9
click at [293, 172] on div "Lifestyle Spend $9,800" at bounding box center [239, 168] width 130 height 54
click at [290, 168] on div "$9,800" at bounding box center [282, 168] width 17 height 8
click at [291, 167] on div "$9,800" at bounding box center [282, 168] width 17 height 8
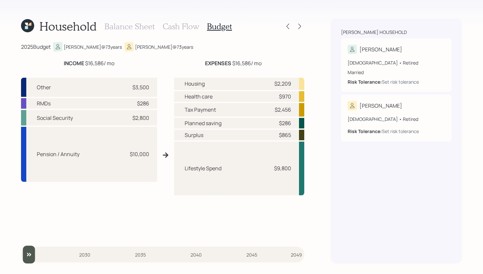
click at [291, 167] on div "$9,800" at bounding box center [282, 168] width 17 height 8
click at [288, 170] on div "$9,800" at bounding box center [282, 168] width 17 height 8
click at [177, 28] on h3 "Cash Flow" at bounding box center [181, 27] width 37 height 10
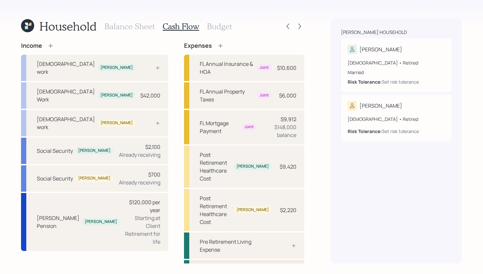
click at [268, 260] on div "Post Retirement Living Expense $117,600" at bounding box center [244, 273] width 120 height 26
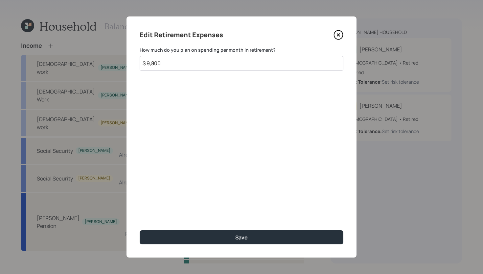
drag, startPoint x: 179, startPoint y: 60, endPoint x: 144, endPoint y: 58, distance: 35.3
click at [146, 61] on input "$ 9,800" at bounding box center [242, 63] width 204 height 14
type input "$ 8,000"
click at [140, 230] on button "Save" at bounding box center [242, 237] width 204 height 14
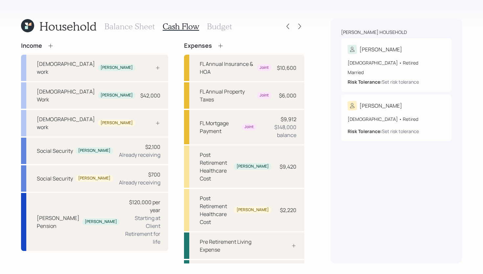
click at [214, 26] on h3 "Budget" at bounding box center [219, 27] width 25 height 10
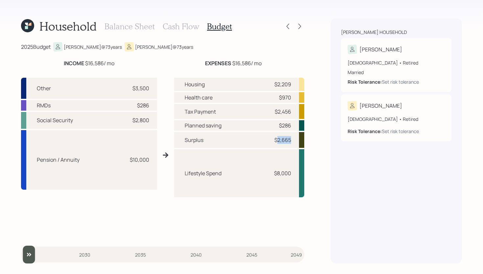
drag, startPoint x: 277, startPoint y: 141, endPoint x: 292, endPoint y: 143, distance: 15.2
click at [292, 143] on div "Surplus $2,665" at bounding box center [239, 140] width 130 height 16
click at [126, 29] on h3 "Balance Sheet" at bounding box center [130, 27] width 50 height 10
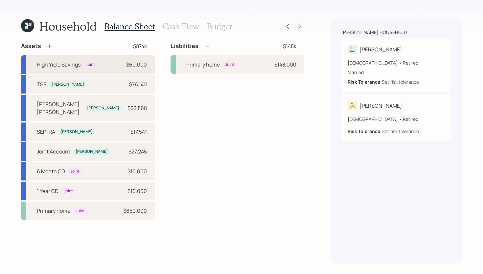
click at [123, 64] on div "High Yield Savings Joint $60,000" at bounding box center [88, 64] width 134 height 18
select select "taxable"
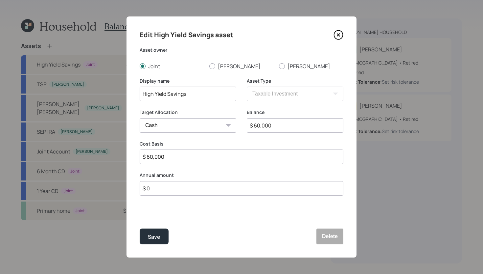
click at [182, 189] on input "$ 0" at bounding box center [242, 188] width 204 height 14
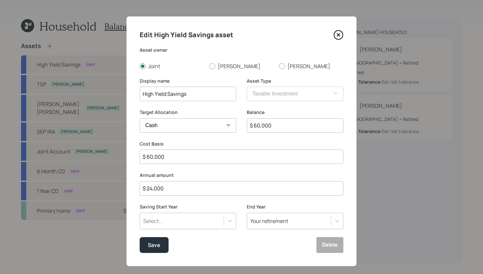
type input "$ 24,000"
click at [178, 217] on div "Select..." at bounding box center [188, 220] width 97 height 16
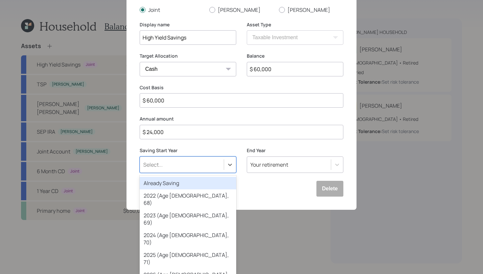
click at [169, 184] on div "Already Saving" at bounding box center [188, 183] width 97 height 12
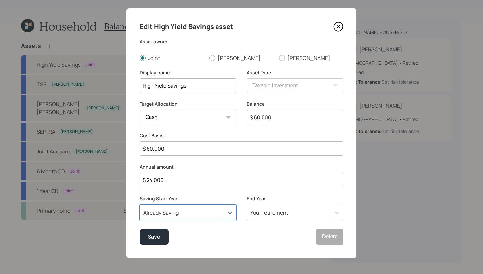
click at [272, 209] on div "Your retirement" at bounding box center [295, 212] width 97 height 16
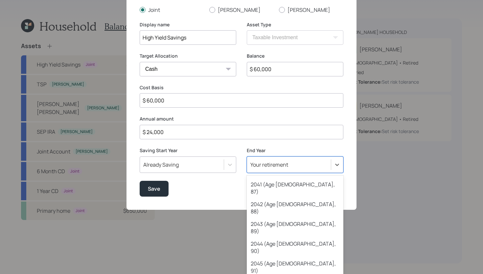
scroll to position [398, 0]
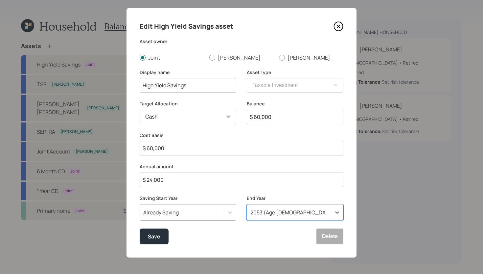
scroll to position [8, 0]
click at [149, 233] on div "Save" at bounding box center [154, 236] width 12 height 9
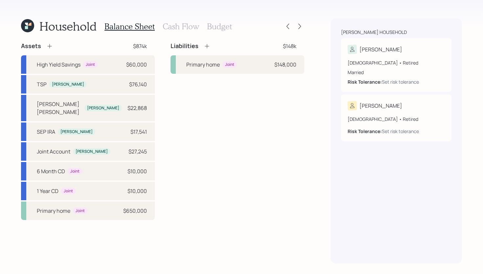
click at [223, 28] on h3 "Budget" at bounding box center [219, 27] width 25 height 10
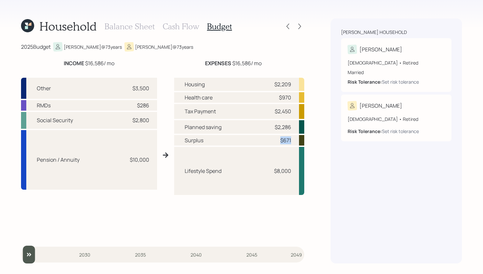
drag, startPoint x: 293, startPoint y: 140, endPoint x: 278, endPoint y: 140, distance: 15.5
click at [278, 140] on div "Surplus $671" at bounding box center [239, 140] width 130 height 11
click at [303, 57] on div "2025 Budget Stanley @ 73 years Linda @ 73 years INCOME $16,586 / mo EXPENSES $1…" at bounding box center [162, 152] width 283 height 221
click at [300, 26] on icon at bounding box center [300, 26] width 7 height 7
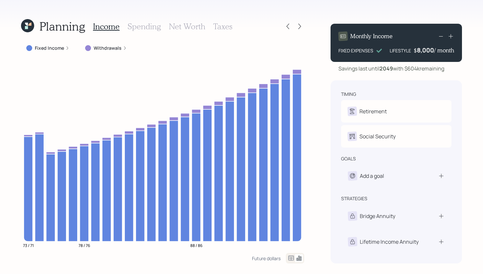
click at [66, 49] on icon at bounding box center [67, 48] width 4 height 4
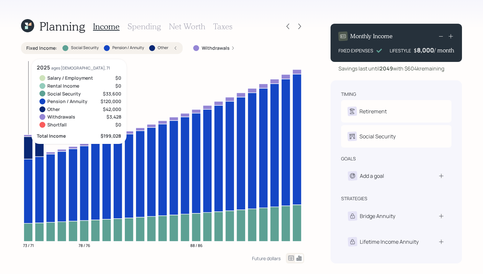
click at [34, 232] on icon "73 / 71 78 / 76 88 / 86" at bounding box center [162, 155] width 283 height 193
click at [28, 231] on icon at bounding box center [28, 232] width 9 height 18
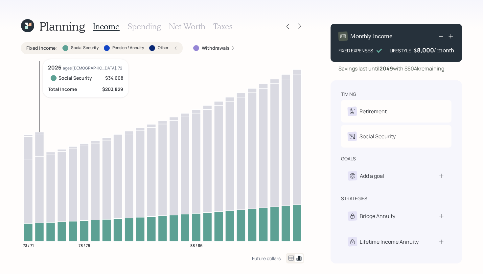
click at [40, 232] on icon at bounding box center [39, 231] width 9 height 18
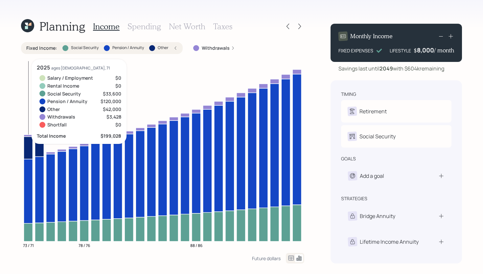
click at [28, 193] on icon at bounding box center [28, 191] width 9 height 64
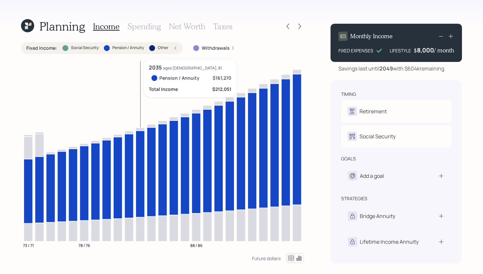
click at [139, 163] on icon at bounding box center [140, 174] width 9 height 86
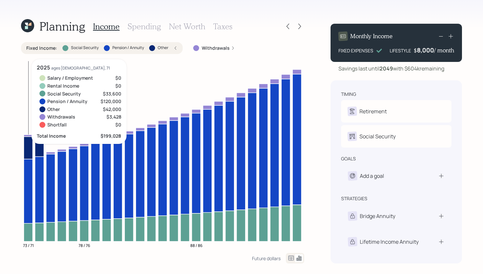
click at [29, 147] on icon at bounding box center [28, 147] width 9 height 22
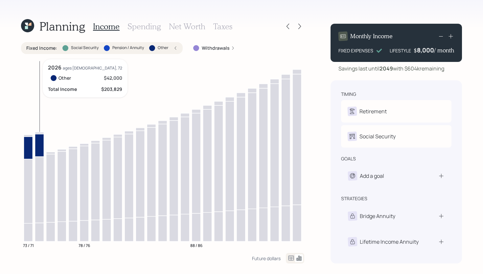
click at [39, 147] on icon at bounding box center [39, 145] width 9 height 22
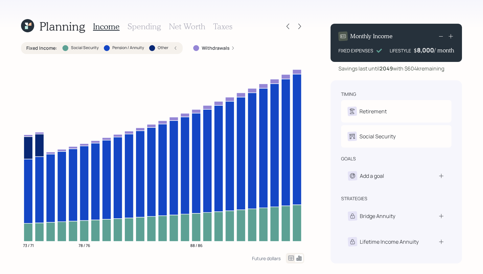
click at [140, 28] on h3 "Spending" at bounding box center [145, 27] width 34 height 10
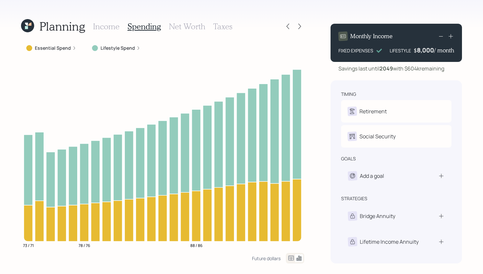
click at [64, 51] on label "Essential Spend" at bounding box center [53, 48] width 36 height 7
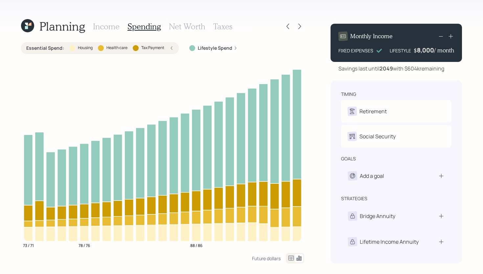
click at [225, 49] on label "Lifestyle Spend" at bounding box center [215, 48] width 35 height 7
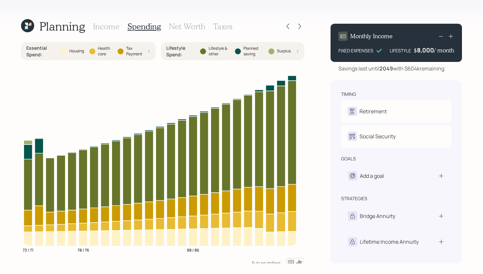
click at [102, 27] on h3 "Income" at bounding box center [106, 27] width 27 height 10
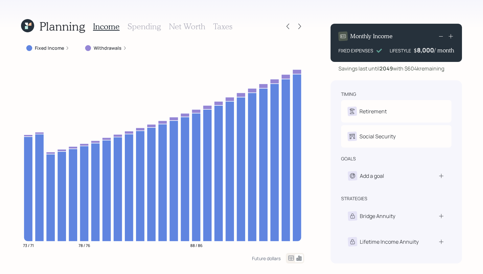
click at [104, 49] on label "Withdrawals" at bounding box center [108, 48] width 28 height 7
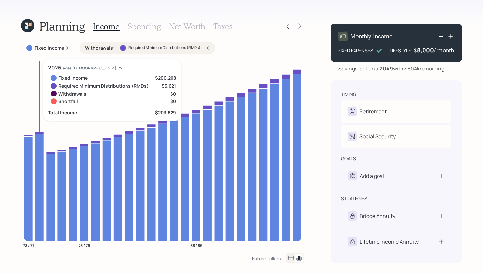
click at [42, 134] on icon "73 / 71 78 / 76 88 / 86" at bounding box center [162, 155] width 283 height 193
click at [38, 132] on icon at bounding box center [39, 133] width 9 height 2
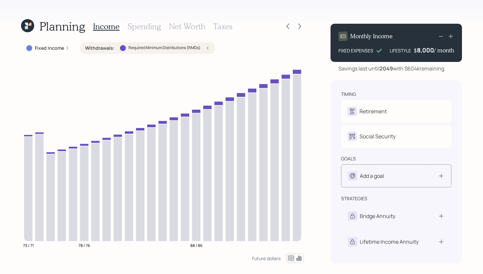
click at [385, 175] on div "Add a goal" at bounding box center [396, 175] width 97 height 9
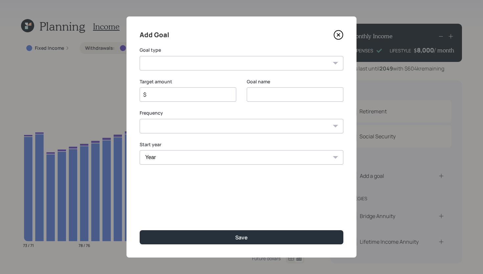
click at [340, 30] on div "Add Goal" at bounding box center [242, 35] width 204 height 11
click at [339, 36] on icon at bounding box center [339, 35] width 10 height 10
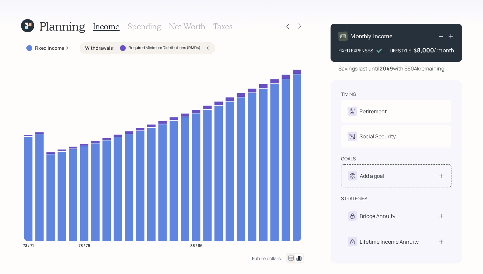
click at [376, 177] on div "Add a goal" at bounding box center [372, 176] width 24 height 8
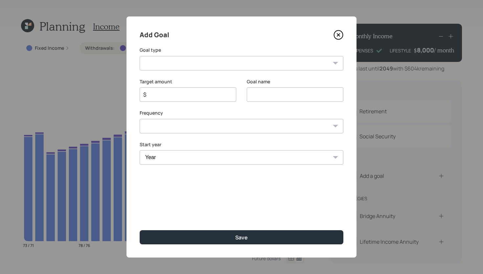
click at [202, 64] on select "Create an emergency fund Donate to charity Purchase a home Make a purchase Supp…" at bounding box center [242, 63] width 204 height 14
select select "vacation"
click at [140, 56] on select "Create an emergency fund Donate to charity Purchase a home Make a purchase Supp…" at bounding box center [242, 63] width 204 height 14
type input "Plan for travel"
click at [205, 96] on input "$" at bounding box center [186, 94] width 86 height 8
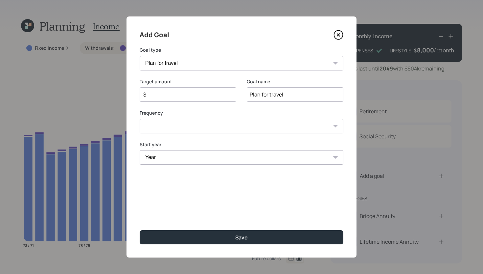
click at [297, 103] on div "Goal name Plan for travel" at bounding box center [295, 94] width 97 height 32
click at [295, 98] on input "Plan for travel" at bounding box center [295, 94] width 97 height 14
click at [294, 97] on input "Plan for travel" at bounding box center [295, 94] width 97 height 14
click at [161, 96] on input "$" at bounding box center [186, 94] width 86 height 8
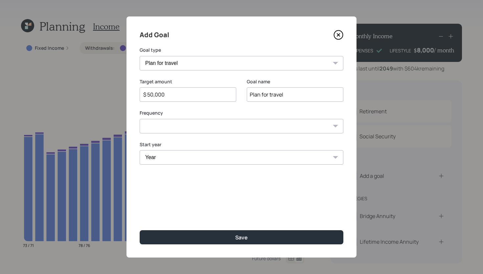
type input "$ 50,000"
select select "0"
click at [140, 119] on select "One time Every 1 year Every 2 years Every 3 years Every 4 years Every 5 years E…" at bounding box center [242, 126] width 204 height 14
select select "2029"
click at [140, 150] on select "Year 2025 2026 2027 2028 2029 2030 2031 2032 2033 2034 2035 2036 2037 2038 2039…" at bounding box center [242, 157] width 204 height 14
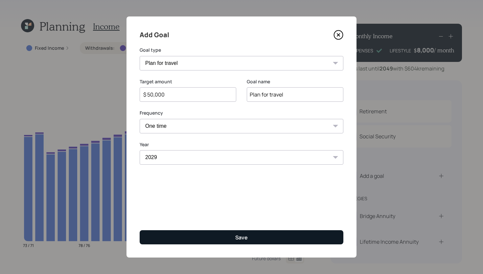
drag, startPoint x: 229, startPoint y: 245, endPoint x: 221, endPoint y: 236, distance: 12.3
click at [229, 245] on div "Add Goal Goal type Create an emergency fund Donate to charity Purchase a home M…" at bounding box center [242, 136] width 230 height 241
drag, startPoint x: 221, startPoint y: 236, endPoint x: 218, endPoint y: 233, distance: 4.7
click at [220, 234] on button "Save" at bounding box center [242, 237] width 204 height 14
type input "$"
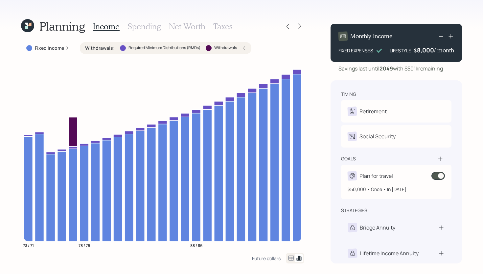
drag, startPoint x: 398, startPoint y: 180, endPoint x: 391, endPoint y: 180, distance: 6.9
click at [398, 180] on div "Plan for travel $50,000 • Once • In 2029" at bounding box center [396, 181] width 110 height 35
select select "0"
select select "2029"
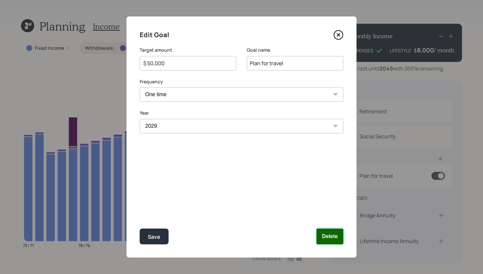
click at [329, 234] on button "Delete" at bounding box center [330, 236] width 27 height 16
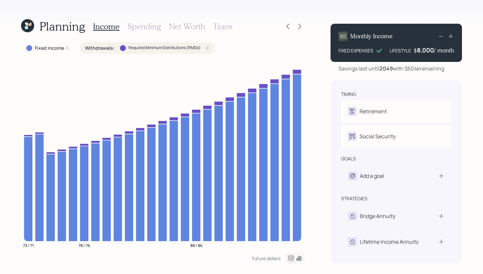
click at [428, 51] on div "8,000" at bounding box center [425, 50] width 17 height 8
click at [428, 51] on div "8000" at bounding box center [426, 50] width 16 height 8
click at [464, 62] on div "Planning Income Spending Net Worth Taxes Fixed Income Withdrawals : Required Mi…" at bounding box center [241, 137] width 483 height 274
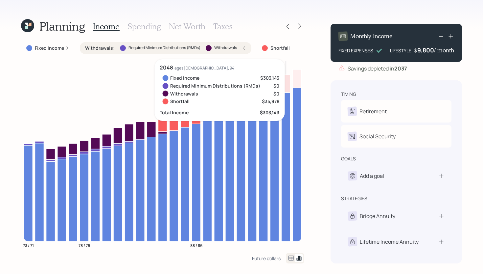
click at [427, 55] on div "Monthly Income FIXED EXPENSES LIFESTYLE $ 9,800 / month" at bounding box center [397, 43] width 132 height 38
click at [427, 49] on div "9800" at bounding box center [426, 50] width 16 height 8
click at [427, 48] on div "9800" at bounding box center [426, 50] width 16 height 8
click at [408, 53] on div "LIFESTYLE" at bounding box center [401, 50] width 21 height 7
click at [419, 51] on div "9,800" at bounding box center [426, 50] width 17 height 8
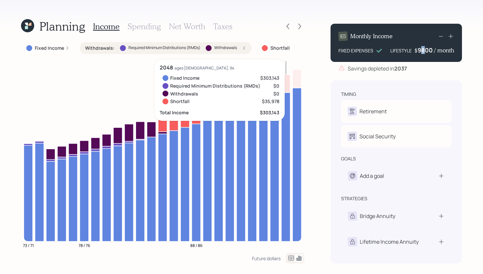
click at [423, 50] on div "9800" at bounding box center [426, 50] width 16 height 8
click at [424, 49] on div "9800" at bounding box center [426, 50] width 16 height 8
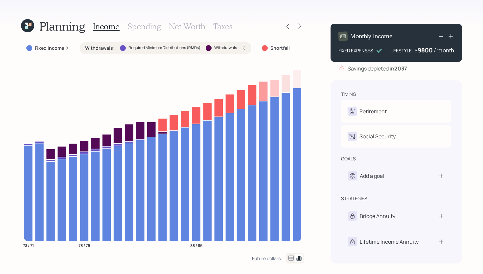
click at [433, 53] on div "9800" at bounding box center [426, 50] width 16 height 8
click at [432, 52] on div "9800" at bounding box center [426, 50] width 16 height 8
click at [430, 51] on div "9800" at bounding box center [426, 50] width 16 height 8
click at [429, 51] on div "9800" at bounding box center [426, 50] width 16 height 8
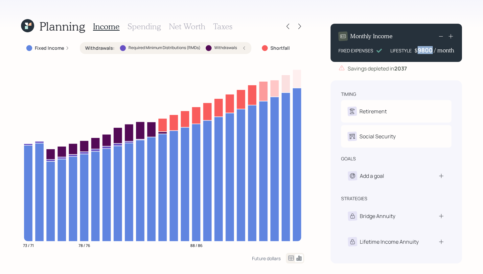
click at [429, 51] on div "9800" at bounding box center [426, 50] width 16 height 8
click at [435, 64] on div "Savings depleted in 2037" at bounding box center [397, 68] width 132 height 8
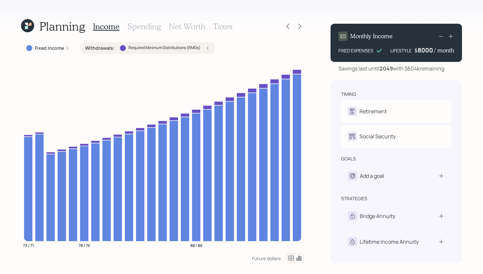
click at [427, 53] on div "8000" at bounding box center [426, 50] width 16 height 8
click at [430, 67] on div "Savings last until 2049 with $604k remaining" at bounding box center [392, 68] width 106 height 8
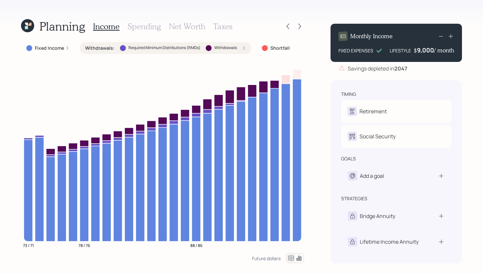
click at [429, 51] on div "9,000" at bounding box center [425, 50] width 17 height 8
click at [430, 50] on div "9000" at bounding box center [426, 50] width 16 height 8
click at [430, 49] on div "9000" at bounding box center [426, 50] width 16 height 8
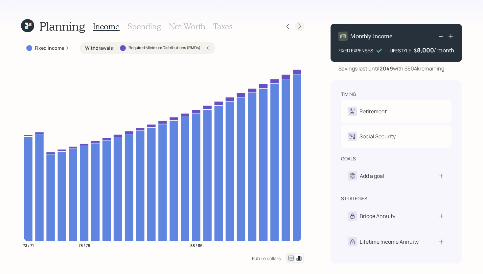
click at [302, 25] on icon at bounding box center [300, 26] width 7 height 7
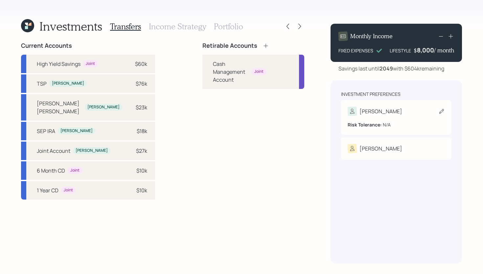
click at [382, 104] on div "Stanley Risk Tolerance: N/A" at bounding box center [396, 117] width 110 height 35
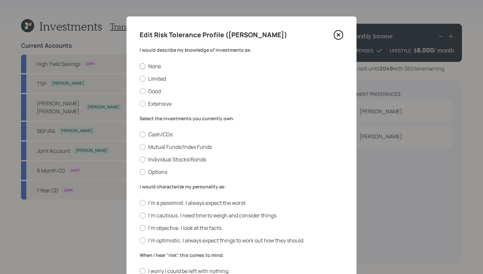
click at [151, 69] on label "None" at bounding box center [242, 65] width 204 height 7
click at [140, 66] on input "None" at bounding box center [139, 66] width 0 height 0
radio input "true"
drag, startPoint x: 166, startPoint y: 131, endPoint x: 168, endPoint y: 143, distance: 12.8
click at [165, 131] on label "Cash/CDs" at bounding box center [242, 134] width 204 height 7
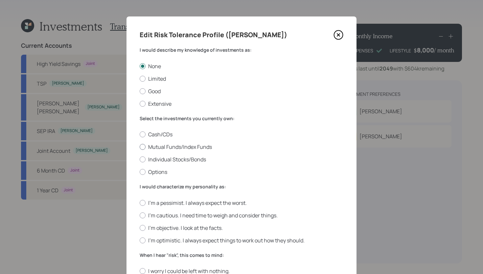
click at [140, 134] on input "Cash/CDs" at bounding box center [139, 134] width 0 height 0
radio input "true"
click at [192, 202] on label "I'm a pessimist. I always expect the worst." at bounding box center [242, 202] width 204 height 7
click at [140, 202] on input "I'm a pessimist. I always expect the worst." at bounding box center [139, 202] width 0 height 0
radio input "true"
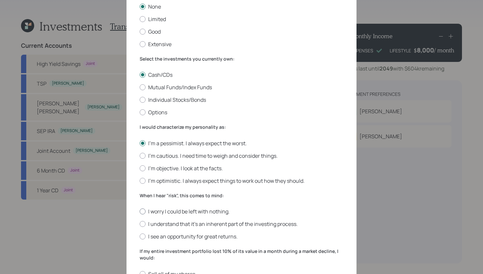
click at [182, 209] on label "I worry I could be left with nothing." at bounding box center [242, 211] width 204 height 7
click at [140, 211] on input "I worry I could be left with nothing." at bounding box center [139, 211] width 0 height 0
radio input "true"
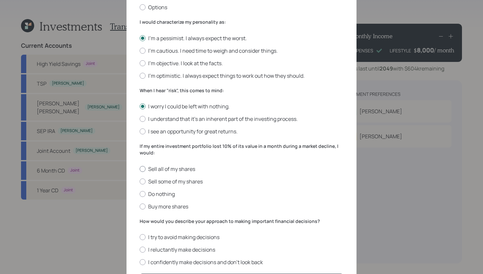
click at [157, 168] on label "Sell all of my shares" at bounding box center [242, 168] width 204 height 7
click at [140, 168] on input "Sell all of my shares" at bounding box center [139, 168] width 0 height 0
radio input "true"
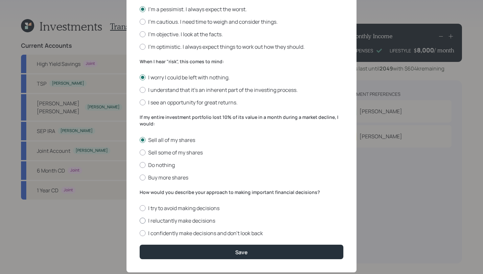
scroll to position [208, 0]
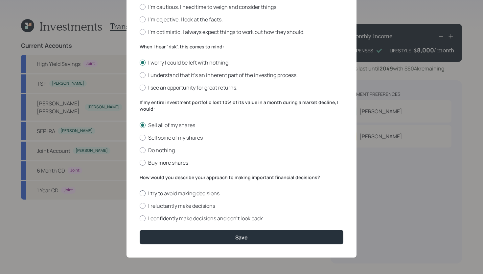
click at [180, 192] on label "I try to avoid making decisions" at bounding box center [242, 192] width 204 height 7
click at [140, 193] on input "I try to avoid making decisions" at bounding box center [139, 193] width 0 height 0
radio input "true"
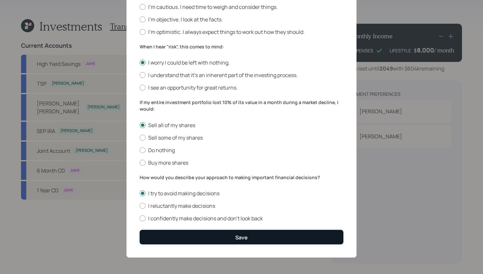
click at [262, 238] on button "Save" at bounding box center [242, 237] width 204 height 14
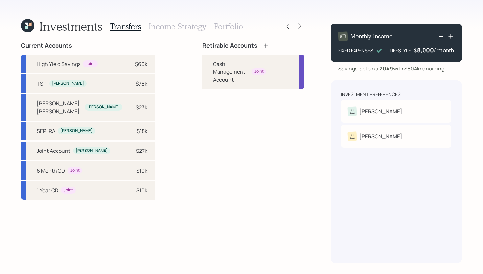
click at [379, 141] on div "Risk Tolerance: N/A" at bounding box center [396, 141] width 97 height 0
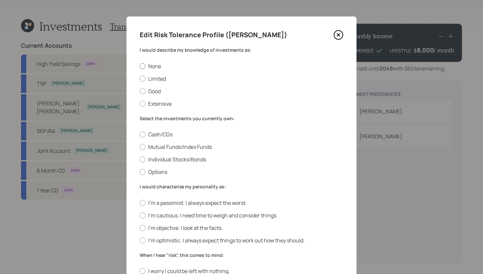
click at [143, 64] on label "None" at bounding box center [242, 65] width 204 height 7
click at [140, 66] on input "None" at bounding box center [139, 66] width 0 height 0
radio input "true"
click at [154, 133] on label "Cash/CDs" at bounding box center [242, 134] width 204 height 7
click at [140, 134] on input "Cash/CDs" at bounding box center [139, 134] width 0 height 0
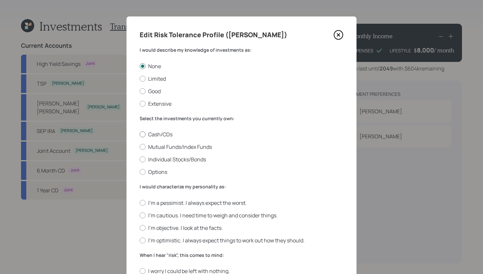
radio input "true"
click at [160, 198] on div "I would characterize my personality as: I'm a pessimist. I always expect the wo…" at bounding box center [242, 213] width 204 height 61
click at [185, 204] on label "I'm a pessimist. I always expect the worst." at bounding box center [242, 202] width 204 height 7
click at [140, 203] on input "I'm a pessimist. I always expect the worst." at bounding box center [139, 202] width 0 height 0
radio input "true"
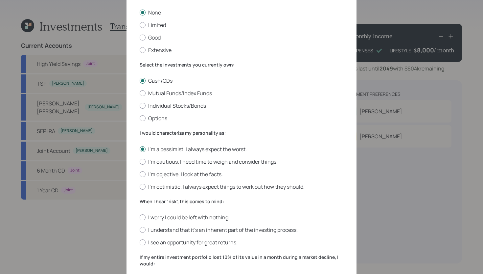
scroll to position [123, 0]
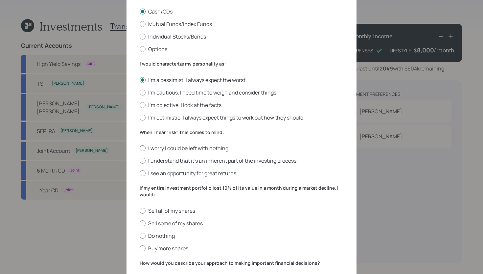
click at [175, 146] on label "I worry I could be left with nothing." at bounding box center [242, 147] width 204 height 7
click at [140, 148] on input "I worry I could be left with nothing." at bounding box center [139, 148] width 0 height 0
radio input "true"
click at [168, 208] on label "Sell all of my shares" at bounding box center [242, 210] width 204 height 7
click at [140, 210] on input "Sell all of my shares" at bounding box center [139, 210] width 0 height 0
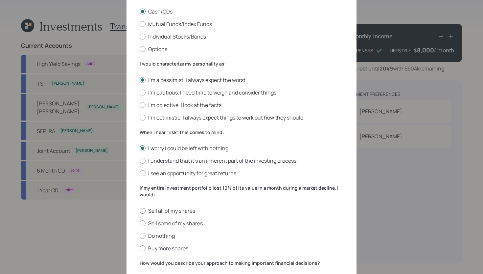
radio input "true"
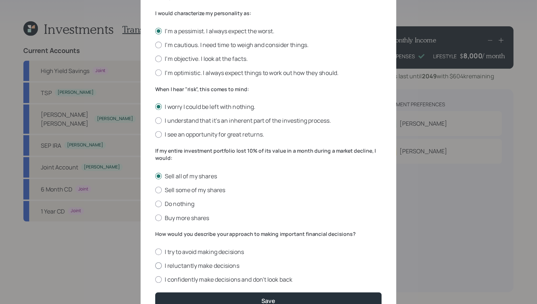
scroll to position [208, 0]
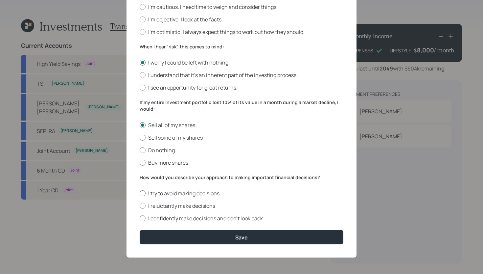
click at [182, 195] on label "I try to avoid making decisions" at bounding box center [242, 192] width 204 height 7
click at [140, 193] on input "I try to avoid making decisions" at bounding box center [139, 193] width 0 height 0
radio input "true"
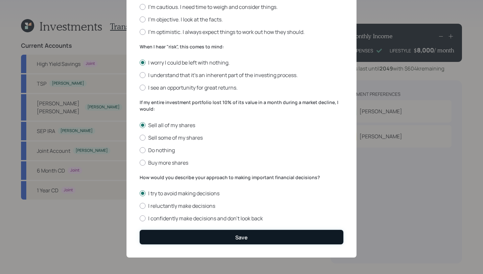
click at [256, 230] on button "Save" at bounding box center [242, 237] width 204 height 14
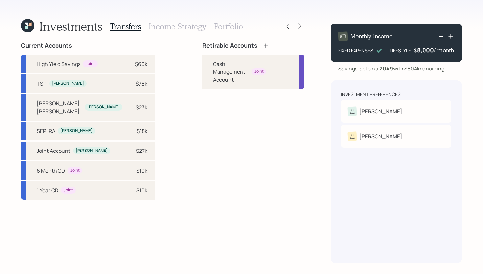
click at [264, 47] on icon at bounding box center [266, 45] width 4 height 4
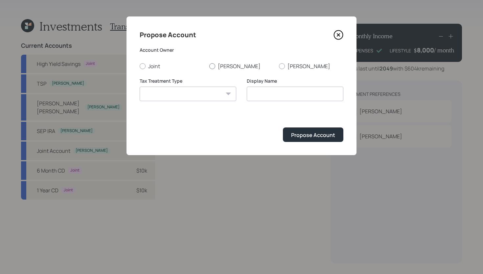
click at [220, 68] on label "[PERSON_NAME]" at bounding box center [241, 65] width 64 height 7
click at [209, 66] on input "[PERSON_NAME]" at bounding box center [209, 66] width 0 height 0
radio input "true"
click at [210, 89] on select "Roth Taxable Traditional" at bounding box center [188, 93] width 97 height 14
select select "traditional"
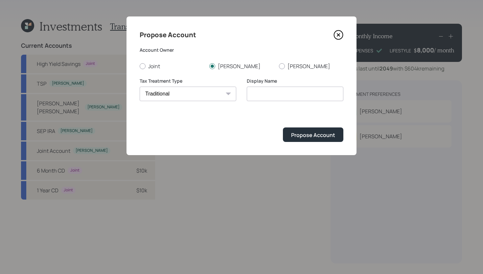
click at [140, 86] on select "Roth Taxable Traditional" at bounding box center [188, 93] width 97 height 14
click at [248, 92] on input "Traditional" at bounding box center [295, 93] width 97 height 14
type input "[PERSON_NAME] Traditional"
click at [330, 135] on div "Propose Account" at bounding box center [313, 134] width 44 height 7
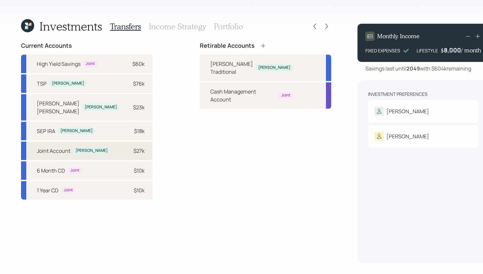
click at [71, 150] on div "Joint Account Stanley" at bounding box center [74, 151] width 74 height 8
click at [164, 132] on div "Current Accounts High Yield Savings Joint $60k TSP Stanley $76k Schwab Roth Sta…" at bounding box center [176, 152] width 310 height 221
click at [260, 45] on icon at bounding box center [263, 45] width 7 height 7
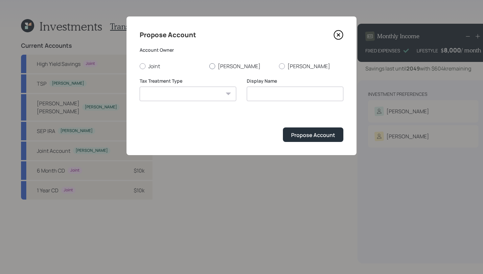
click at [224, 65] on label "[PERSON_NAME]" at bounding box center [241, 65] width 64 height 7
click at [209, 66] on input "[PERSON_NAME]" at bounding box center [209, 66] width 0 height 0
radio input "true"
click at [195, 98] on select "Roth Taxable Traditional" at bounding box center [188, 93] width 97 height 14
select select "traditional"
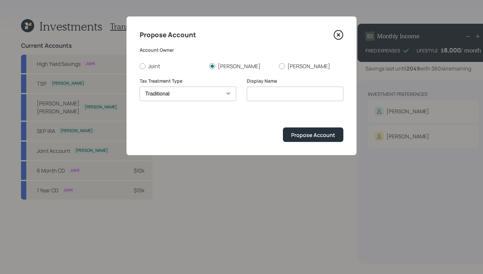
click at [140, 86] on select "Roth Taxable Traditional" at bounding box center [188, 93] width 97 height 14
click at [253, 94] on input "Traditional" at bounding box center [295, 93] width 97 height 14
click at [254, 94] on input "Traditional" at bounding box center [295, 93] width 97 height 14
type input "[PERSON_NAME] SEP IRA"
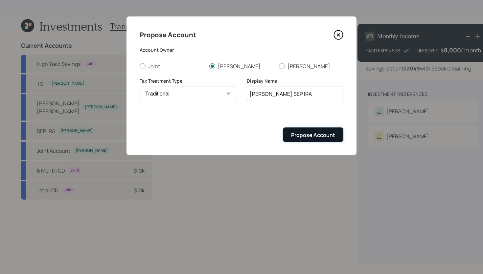
click at [319, 136] on div "Propose Account" at bounding box center [313, 134] width 44 height 7
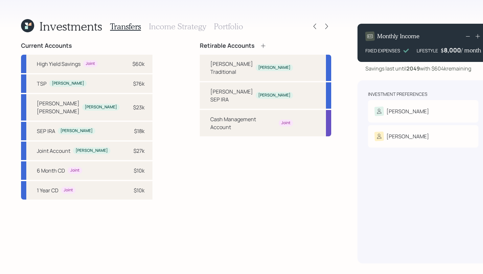
click at [260, 43] on icon at bounding box center [263, 45] width 7 height 7
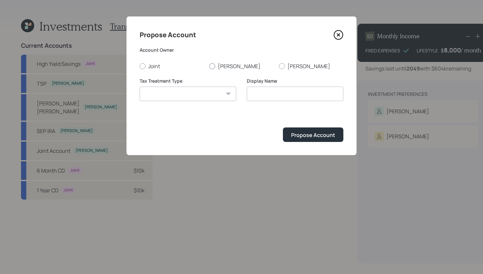
click at [219, 64] on label "[PERSON_NAME]" at bounding box center [241, 65] width 64 height 7
click at [209, 66] on input "[PERSON_NAME]" at bounding box center [209, 66] width 0 height 0
radio input "true"
click at [204, 88] on select "Roth Taxable Traditional" at bounding box center [188, 93] width 97 height 14
click at [140, 86] on select "Roth Taxable Traditional" at bounding box center [188, 93] width 97 height 14
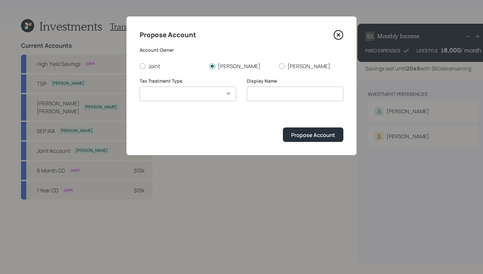
click at [182, 93] on select "Roth Taxable Traditional" at bounding box center [188, 93] width 97 height 14
select select "roth"
click at [140, 86] on select "Roth Taxable Traditional" at bounding box center [188, 93] width 97 height 14
click at [252, 92] on input "Roth" at bounding box center [295, 93] width 97 height 14
click at [250, 93] on input "Roth" at bounding box center [295, 93] width 97 height 14
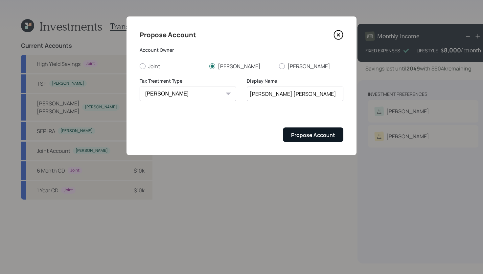
type input "[PERSON_NAME] [PERSON_NAME]"
click at [319, 136] on div "Propose Account" at bounding box center [313, 134] width 44 height 7
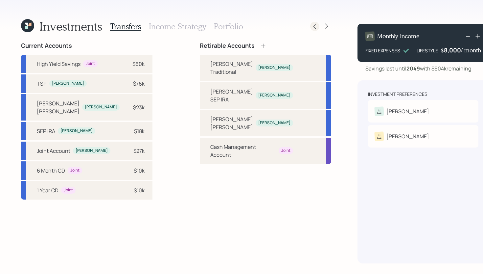
click at [312, 25] on icon at bounding box center [315, 26] width 7 height 7
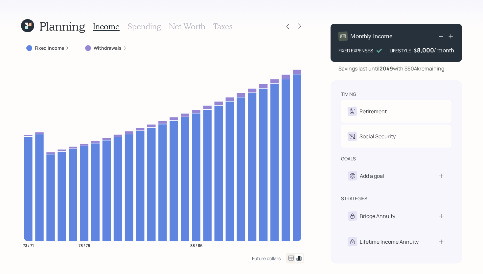
click at [147, 25] on h3 "Spending" at bounding box center [145, 27] width 34 height 10
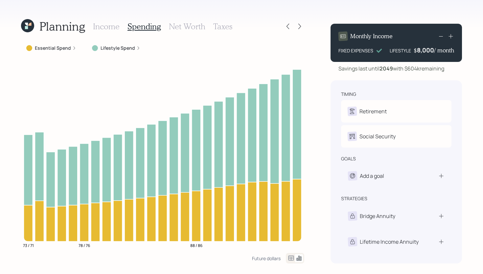
click at [175, 24] on h3 "Net Worth" at bounding box center [187, 27] width 37 height 10
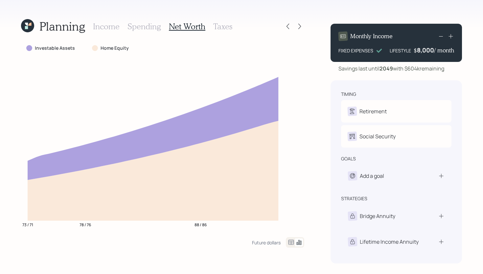
click at [223, 26] on h3 "Taxes" at bounding box center [222, 27] width 19 height 10
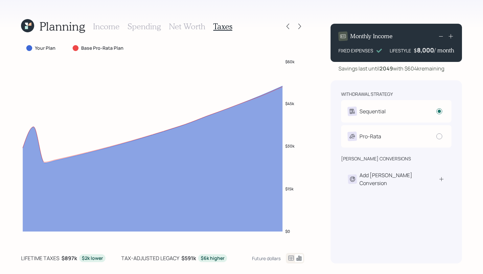
click at [180, 27] on h3 "Net Worth" at bounding box center [187, 27] width 37 height 10
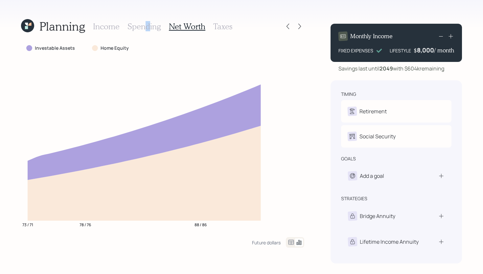
click at [146, 28] on h3 "Spending" at bounding box center [145, 27] width 34 height 10
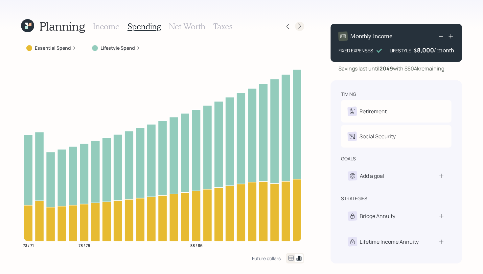
click at [301, 26] on icon at bounding box center [300, 26] width 7 height 7
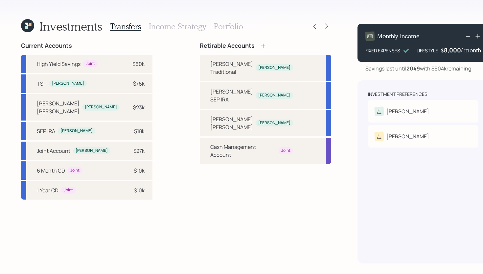
click at [260, 44] on icon at bounding box center [263, 45] width 7 height 7
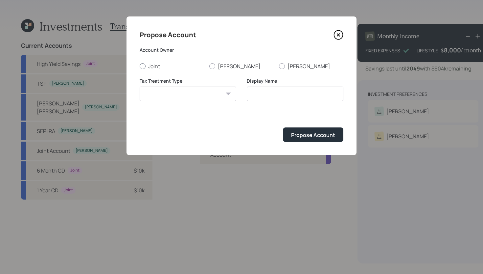
drag, startPoint x: 157, startPoint y: 67, endPoint x: 160, endPoint y: 68, distance: 3.4
click at [157, 67] on label "Joint" at bounding box center [172, 65] width 64 height 7
click at [140, 66] on input "Joint" at bounding box center [139, 66] width 0 height 0
radio input "true"
click at [189, 93] on select "Roth Taxable Traditional" at bounding box center [188, 93] width 97 height 14
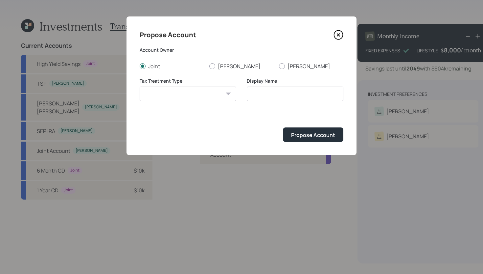
select select "taxable"
click at [140, 86] on select "Roth Taxable Traditional" at bounding box center [188, 93] width 97 height 14
click at [250, 93] on input "Taxable" at bounding box center [295, 93] width 97 height 14
click at [298, 98] on input "Joint Taxable" at bounding box center [295, 93] width 97 height 14
type input "Joint Taxable Brokerage"
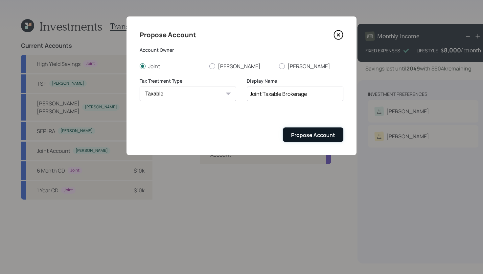
click at [322, 132] on div "Propose Account" at bounding box center [313, 134] width 44 height 7
click at [248, 179] on div "Retirable Accounts Stanley's Traditional Stanley Stanley's SEP IRA Stanley Stan…" at bounding box center [266, 152] width 132 height 221
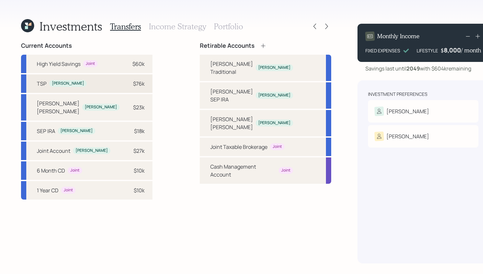
click at [125, 87] on div "$76k" at bounding box center [135, 84] width 20 height 8
click at [210, 65] on div "[PERSON_NAME] Traditional" at bounding box center [231, 68] width 43 height 16
select select "3b2aca1a-aa68-4f42-9a79-9252fcfa5a4a"
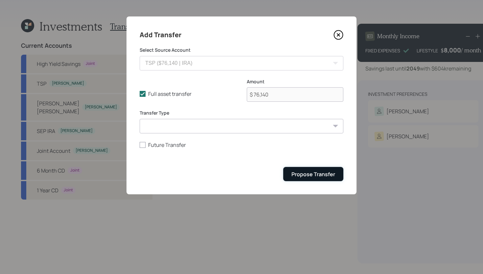
click at [307, 177] on div "Propose Transfer" at bounding box center [314, 173] width 44 height 7
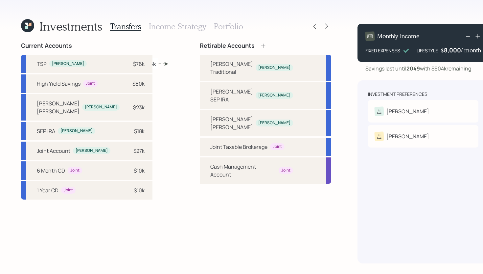
drag, startPoint x: 110, startPoint y: 110, endPoint x: 135, endPoint y: 108, distance: 25.4
click at [133, 110] on div "$23k" at bounding box center [139, 107] width 12 height 8
click at [211, 115] on div "[PERSON_NAME] [PERSON_NAME]" at bounding box center [231, 123] width 43 height 16
select select "33a1d567-a502-4164-8785-7eeafcb2efb3"
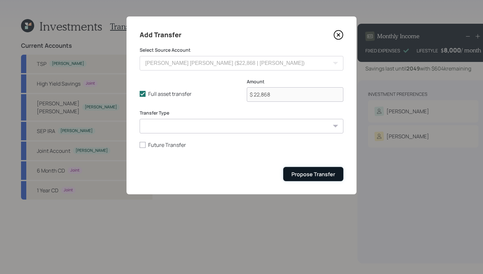
click at [306, 168] on button "Propose Transfer" at bounding box center [313, 174] width 60 height 14
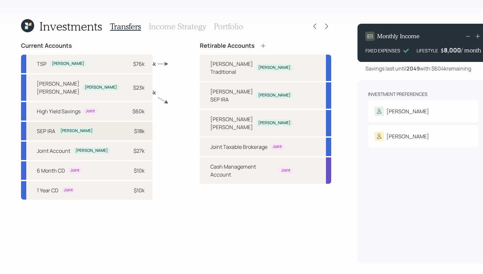
click at [125, 131] on div "$18k" at bounding box center [135, 131] width 20 height 8
click at [210, 87] on div "[PERSON_NAME] SEP IRA" at bounding box center [231, 95] width 43 height 16
select select "00e6b179-d999-412c-9dbc-d0c7775721ca"
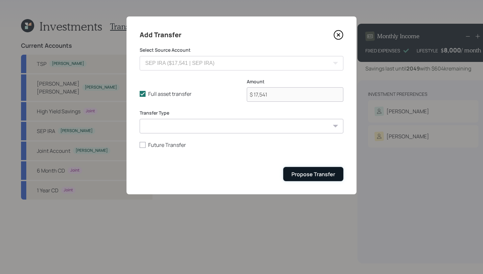
click at [291, 174] on button "Propose Transfer" at bounding box center [313, 174] width 60 height 14
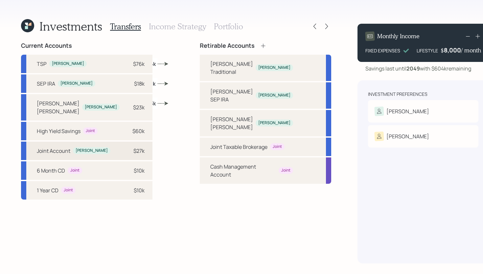
click at [78, 152] on div "[PERSON_NAME]" at bounding box center [92, 151] width 32 height 6
click at [200, 137] on div "Joint Taxable Brokerage Joint" at bounding box center [266, 146] width 132 height 18
select select "f5d8f707-5bcf-43bf-b139-e5cb8f80a584"
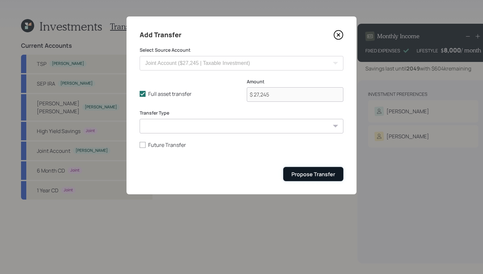
click at [319, 179] on button "Propose Transfer" at bounding box center [313, 174] width 60 height 14
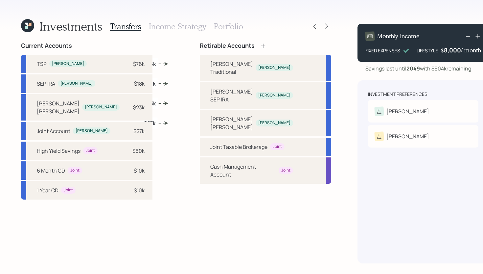
click at [179, 28] on h3 "Income Strategy" at bounding box center [177, 27] width 57 height 10
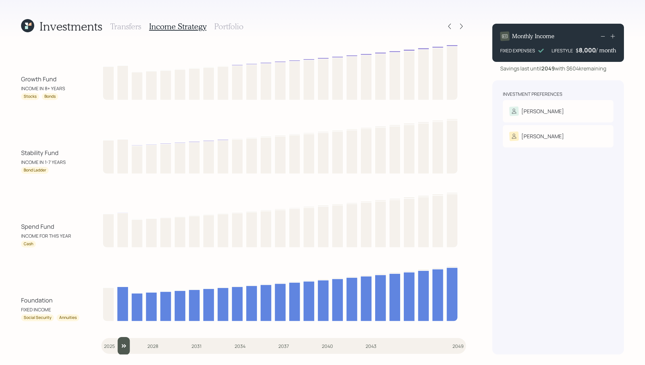
type input "2025"
drag, startPoint x: 107, startPoint y: 348, endPoint x: 92, endPoint y: 348, distance: 14.1
click at [101, 273] on input "slider" at bounding box center [283, 346] width 364 height 18
click at [483, 51] on div "8,000" at bounding box center [586, 50] width 17 height 8
click at [483, 51] on div "8000" at bounding box center [587, 50] width 16 height 8
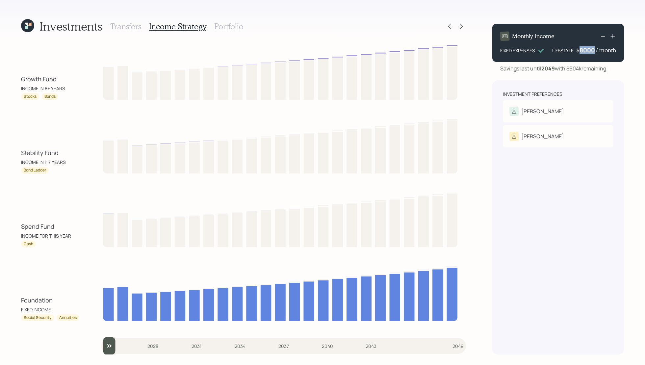
click at [483, 51] on div "8000" at bounding box center [587, 50] width 16 height 8
click at [483, 72] on div "Savings last until 2049 with $604k remaining" at bounding box center [553, 68] width 106 height 8
click at [483, 52] on div "8,500" at bounding box center [587, 50] width 17 height 8
click at [483, 52] on div "8500" at bounding box center [587, 50] width 16 height 8
click at [483, 70] on div "Savings last until 2049 with $298k remaining" at bounding box center [553, 68] width 106 height 8
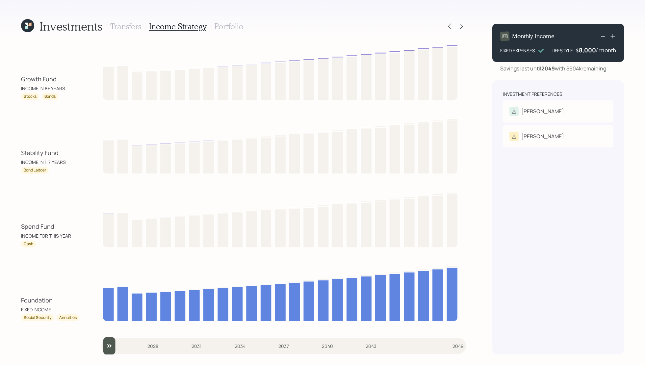
click at [235, 26] on h3 "Portfolio" at bounding box center [228, 27] width 29 height 10
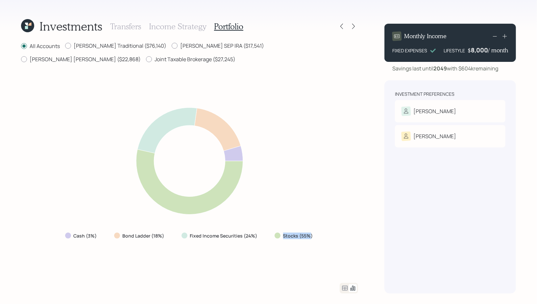
drag, startPoint x: 281, startPoint y: 236, endPoint x: 311, endPoint y: 236, distance: 29.6
click at [311, 236] on div "Stocks (55%)" at bounding box center [295, 236] width 40 height 7
click at [275, 207] on icon at bounding box center [189, 161] width 202 height 122
click at [121, 45] on label "Stanley's Traditional ($76,140)" at bounding box center [115, 45] width 101 height 7
click at [65, 46] on input "Stanley's Traditional ($76,140)" at bounding box center [65, 46] width 0 height 0
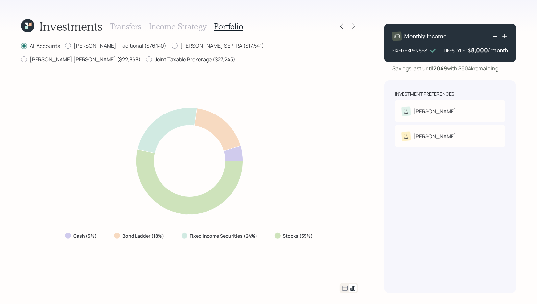
radio input "true"
radio input "false"
click at [183, 46] on label "Stanley's SEP IRA ($17,541)" at bounding box center [218, 45] width 92 height 7
click at [172, 46] on input "Stanley's SEP IRA ($17,541)" at bounding box center [171, 46] width 0 height 0
radio input "true"
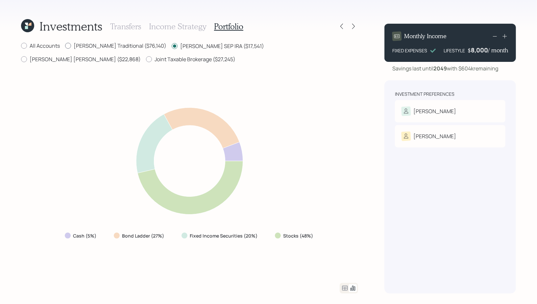
click at [107, 48] on label "Stanley's Traditional ($76,140)" at bounding box center [115, 45] width 101 height 7
click at [65, 46] on input "Stanley's Traditional ($76,140)" at bounding box center [65, 46] width 0 height 0
radio input "true"
click at [172, 47] on label "Stanley's SEP IRA ($17,541)" at bounding box center [218, 45] width 92 height 7
click at [171, 46] on input "Stanley's SEP IRA ($17,541)" at bounding box center [171, 46] width 0 height 0
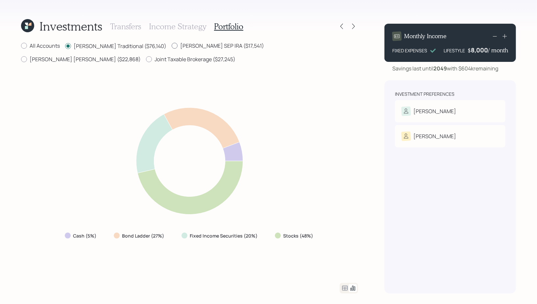
radio input "true"
click at [97, 48] on label "Stanley's Traditional ($76,140)" at bounding box center [115, 45] width 101 height 7
click at [65, 46] on input "Stanley's Traditional ($76,140)" at bounding box center [65, 46] width 0 height 0
radio input "true"
click at [195, 46] on label "Stanley's SEP IRA ($17,541)" at bounding box center [218, 45] width 92 height 7
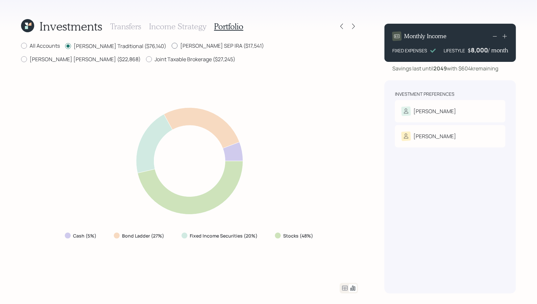
click at [172, 46] on input "Stanley's SEP IRA ($17,541)" at bounding box center [171, 46] width 0 height 0
radio input "true"
click at [101, 45] on label "Stanley's Traditional ($76,140)" at bounding box center [115, 45] width 101 height 7
click at [65, 46] on input "Stanley's Traditional ($76,140)" at bounding box center [65, 46] width 0 height 0
radio input "true"
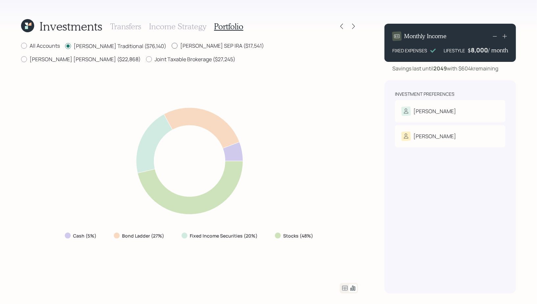
click at [172, 45] on label "Stanley's SEP IRA ($17,541)" at bounding box center [218, 45] width 92 height 7
click at [171, 46] on input "Stanley's SEP IRA ($17,541)" at bounding box center [171, 46] width 0 height 0
radio input "true"
click at [109, 45] on label "Stanley's Traditional ($76,140)" at bounding box center [115, 45] width 101 height 7
click at [65, 46] on input "Stanley's Traditional ($76,140)" at bounding box center [65, 46] width 0 height 0
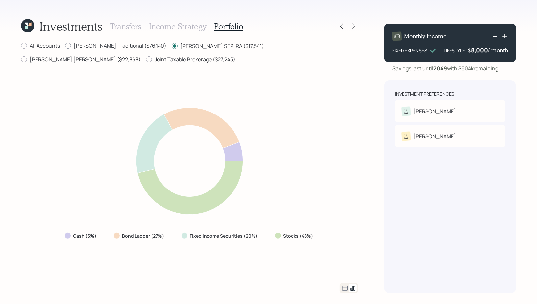
radio input "true"
radio input "false"
click at [146, 60] on label "Joint Taxable Brokerage ($27,245)" at bounding box center [190, 59] width 89 height 7
click at [146, 60] on input "Joint Taxable Brokerage ($27,245)" at bounding box center [146, 59] width 0 height 0
radio input "true"
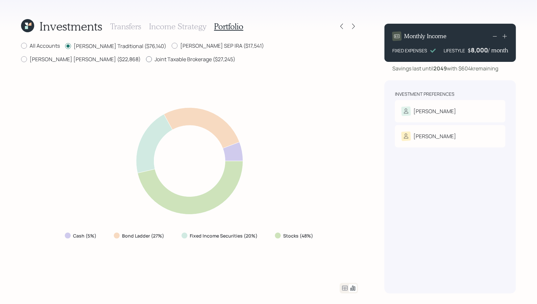
radio input "false"
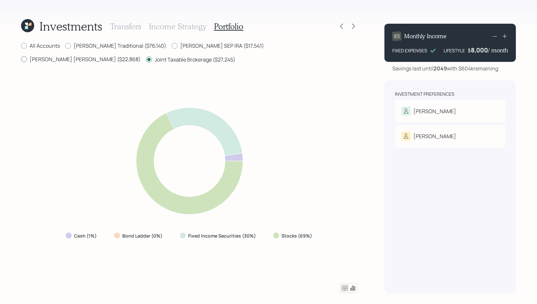
click at [141, 56] on label "Stanley's Roth ($22,868)" at bounding box center [81, 59] width 120 height 7
click at [21, 59] on input "Stanley's Roth ($22,868)" at bounding box center [21, 59] width 0 height 0
radio input "true"
click at [146, 59] on label "Joint Taxable Brokerage ($27,245)" at bounding box center [190, 59] width 89 height 7
click at [146, 59] on input "Joint Taxable Brokerage ($27,245)" at bounding box center [146, 59] width 0 height 0
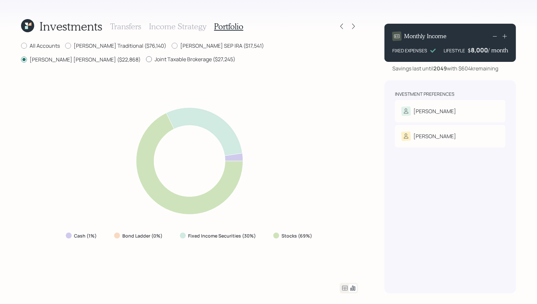
radio input "true"
radio input "false"
click at [121, 44] on label "Stanley's Traditional ($76,140)" at bounding box center [115, 45] width 101 height 7
click at [65, 46] on input "Stanley's Traditional ($76,140)" at bounding box center [65, 46] width 0 height 0
radio input "true"
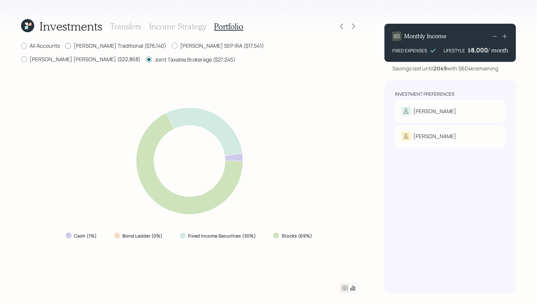
radio input "false"
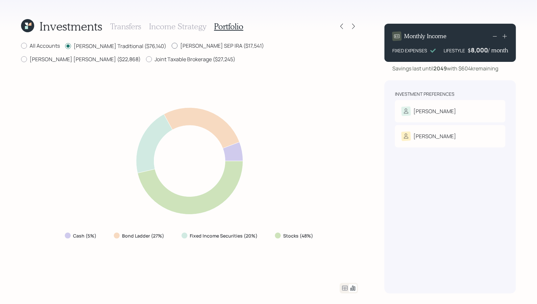
click at [173, 44] on label "Stanley's SEP IRA ($17,541)" at bounding box center [218, 45] width 92 height 7
click at [172, 46] on input "Stanley's SEP IRA ($17,541)" at bounding box center [171, 46] width 0 height 0
radio input "true"
click at [121, 43] on label "Stanley's Traditional ($76,140)" at bounding box center [115, 45] width 101 height 7
click at [65, 46] on input "Stanley's Traditional ($76,140)" at bounding box center [65, 46] width 0 height 0
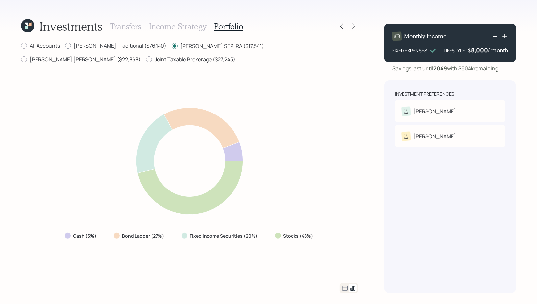
radio input "true"
click at [177, 46] on label "Stanley's SEP IRA ($17,541)" at bounding box center [218, 45] width 92 height 7
click at [172, 46] on input "Stanley's SEP IRA ($17,541)" at bounding box center [171, 46] width 0 height 0
radio input "true"
click at [121, 46] on label "Stanley's Traditional ($76,140)" at bounding box center [115, 45] width 101 height 7
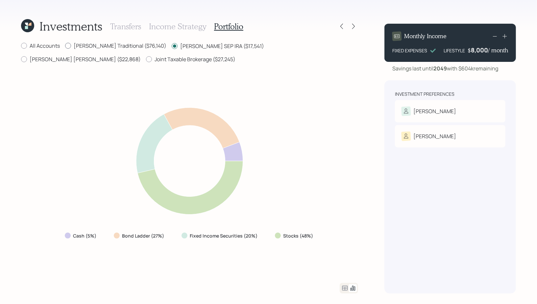
click at [65, 46] on input "Stanley's Traditional ($76,140)" at bounding box center [65, 46] width 0 height 0
radio input "true"
drag, startPoint x: 184, startPoint y: 47, endPoint x: 178, endPoint y: 46, distance: 5.6
click at [184, 47] on label "Stanley's SEP IRA ($17,541)" at bounding box center [218, 45] width 92 height 7
click at [172, 46] on input "Stanley's SEP IRA ($17,541)" at bounding box center [171, 46] width 0 height 0
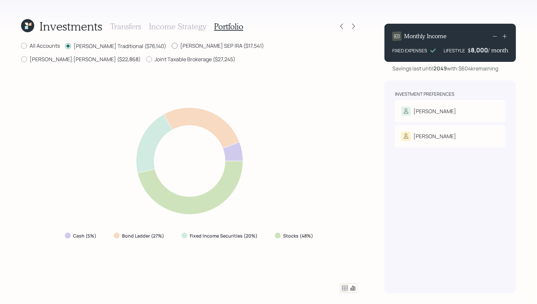
radio input "true"
click at [108, 42] on label "Stanley's Traditional ($76,140)" at bounding box center [115, 45] width 101 height 7
click at [65, 46] on input "Stanley's Traditional ($76,140)" at bounding box center [65, 46] width 0 height 0
radio input "true"
click at [178, 47] on label "Stanley's SEP IRA ($17,541)" at bounding box center [218, 45] width 92 height 7
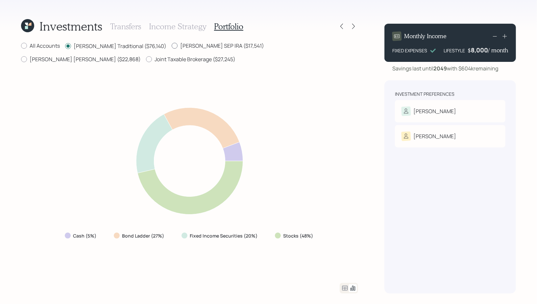
click at [172, 46] on input "Stanley's SEP IRA ($17,541)" at bounding box center [171, 46] width 0 height 0
radio input "true"
click at [125, 46] on label "Stanley's Traditional ($76,140)" at bounding box center [115, 45] width 101 height 7
click at [65, 46] on input "Stanley's Traditional ($76,140)" at bounding box center [65, 46] width 0 height 0
radio input "true"
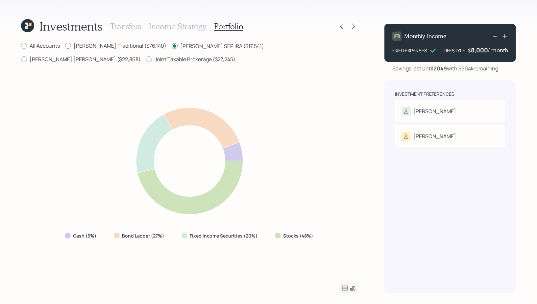
radio input "false"
click at [51, 107] on div "Cash (5%) Bond Ladder (27%) Fixed Income Securities (20%) Stocks (48%)" at bounding box center [189, 173] width 337 height 203
click at [43, 43] on label "All Accounts" at bounding box center [40, 45] width 39 height 7
click at [21, 46] on input "All Accounts" at bounding box center [21, 46] width 0 height 0
radio input "true"
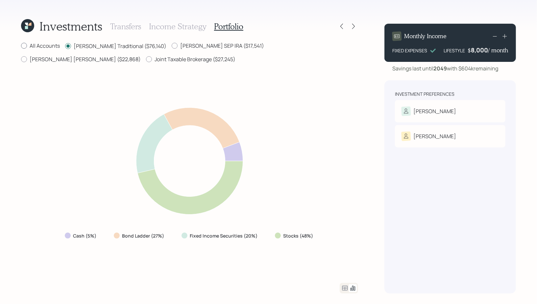
radio input "false"
click at [353, 30] on div at bounding box center [353, 26] width 9 height 9
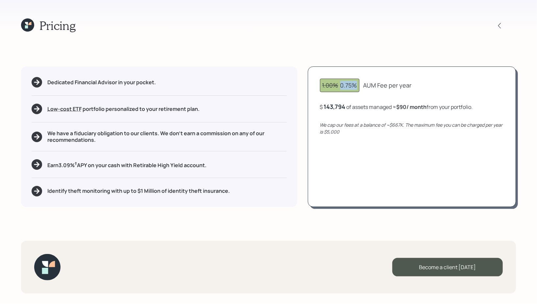
drag, startPoint x: 340, startPoint y: 87, endPoint x: 355, endPoint y: 87, distance: 15.1
click at [355, 86] on div "1.00% 0.75%" at bounding box center [339, 85] width 35 height 9
click at [376, 89] on div "AUM Fee per year" at bounding box center [387, 85] width 48 height 9
drag, startPoint x: 402, startPoint y: 108, endPoint x: 410, endPoint y: 107, distance: 8.6
click at [410, 107] on b "$90 / month" at bounding box center [412, 106] width 30 height 7
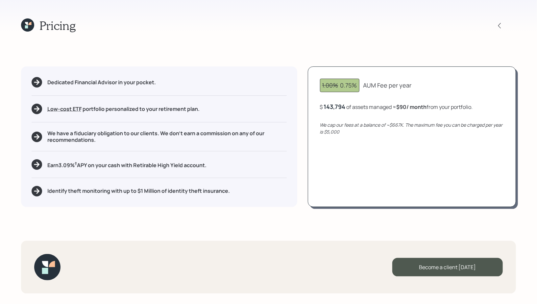
click at [419, 137] on div "1.00% 0.75% AUM Fee per year $ 143,794 of assets managed ≈ $90 / month from you…" at bounding box center [412, 136] width 208 height 140
click at [362, 209] on div "Pricing Dedicated Financial Advisor in your pocket. Low-cost ETF Retirable uses…" at bounding box center [268, 152] width 537 height 304
click at [30, 23] on icon at bounding box center [29, 23] width 3 height 3
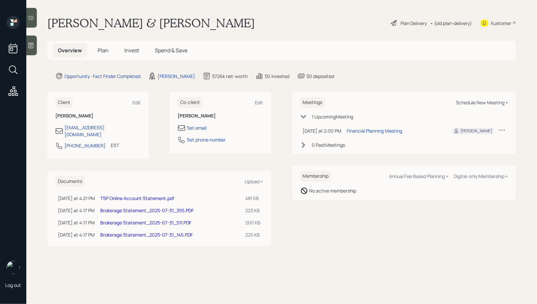
click at [483, 105] on div "Schedule New Meeting +" at bounding box center [482, 102] width 52 height 6
select select "d946c976-65aa-4529-ac9d-02c4f1114fc0"
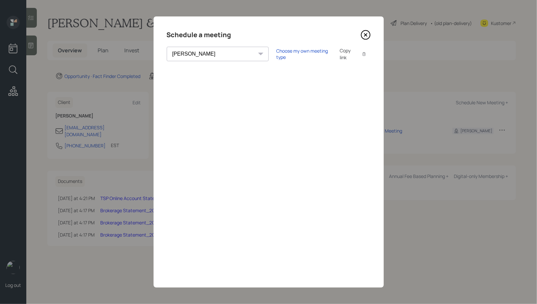
click at [367, 32] on icon at bounding box center [366, 35] width 10 height 10
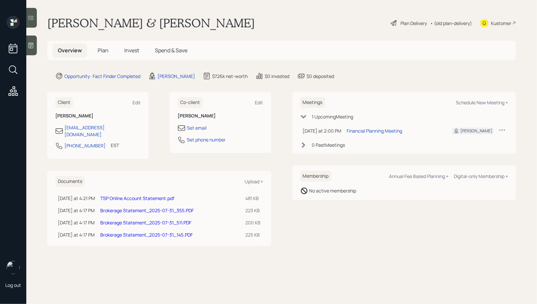
click at [105, 52] on span "Plan" at bounding box center [103, 50] width 11 height 7
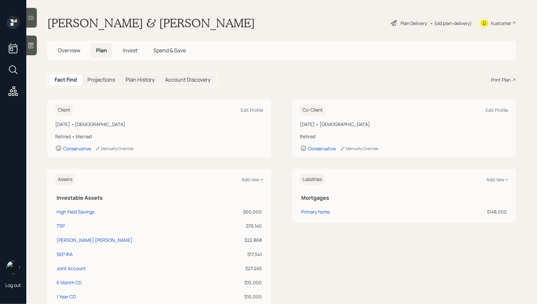
click at [483, 82] on div "Print Plan" at bounding box center [501, 79] width 20 height 7
